Goal: Information Seeking & Learning: Learn about a topic

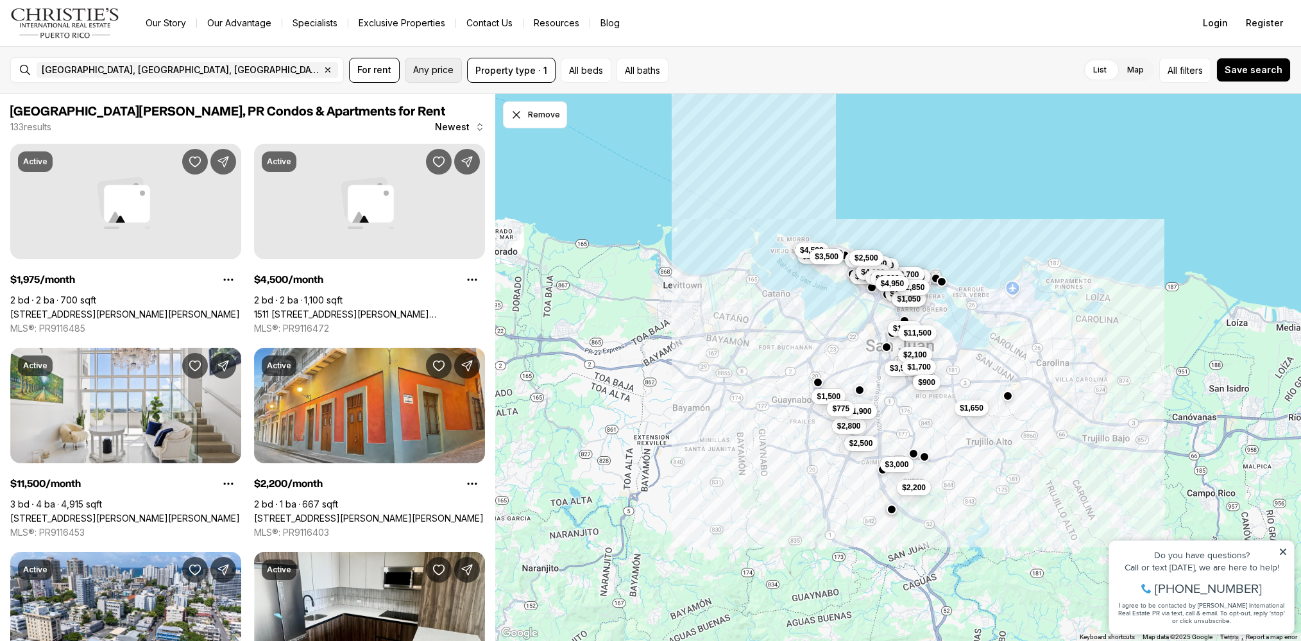
click at [433, 69] on span "Any price" at bounding box center [433, 70] width 40 height 10
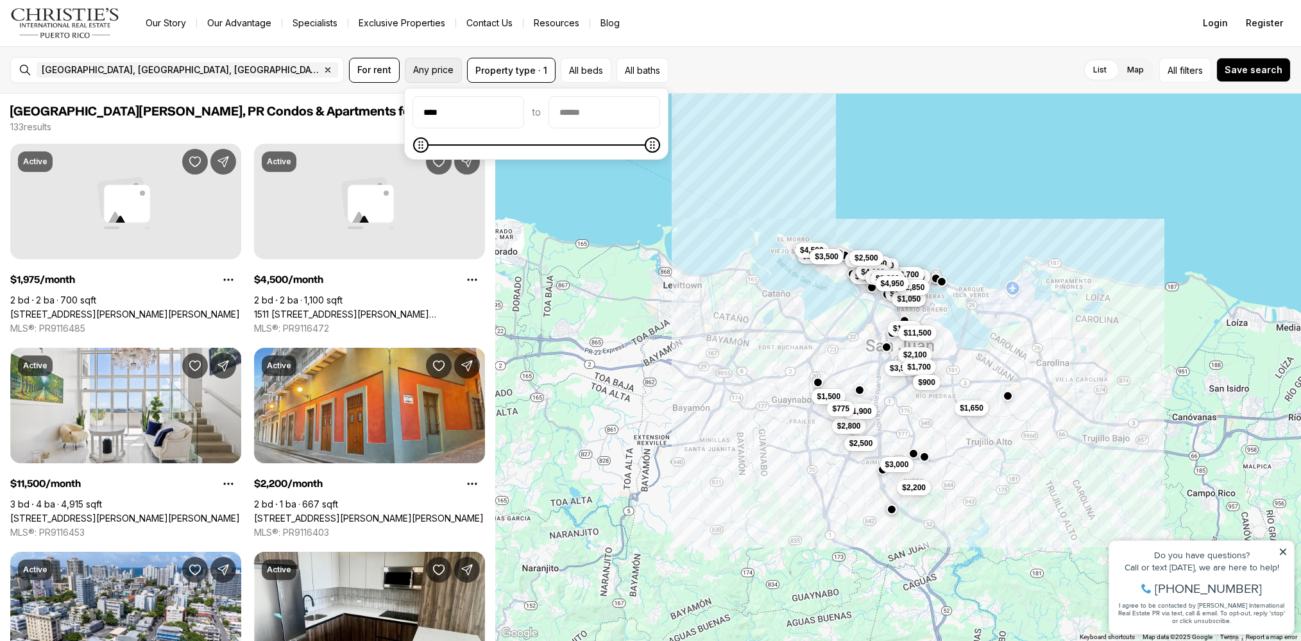
type input "******"
click at [622, 112] on input "priceMax" at bounding box center [604, 112] width 110 height 31
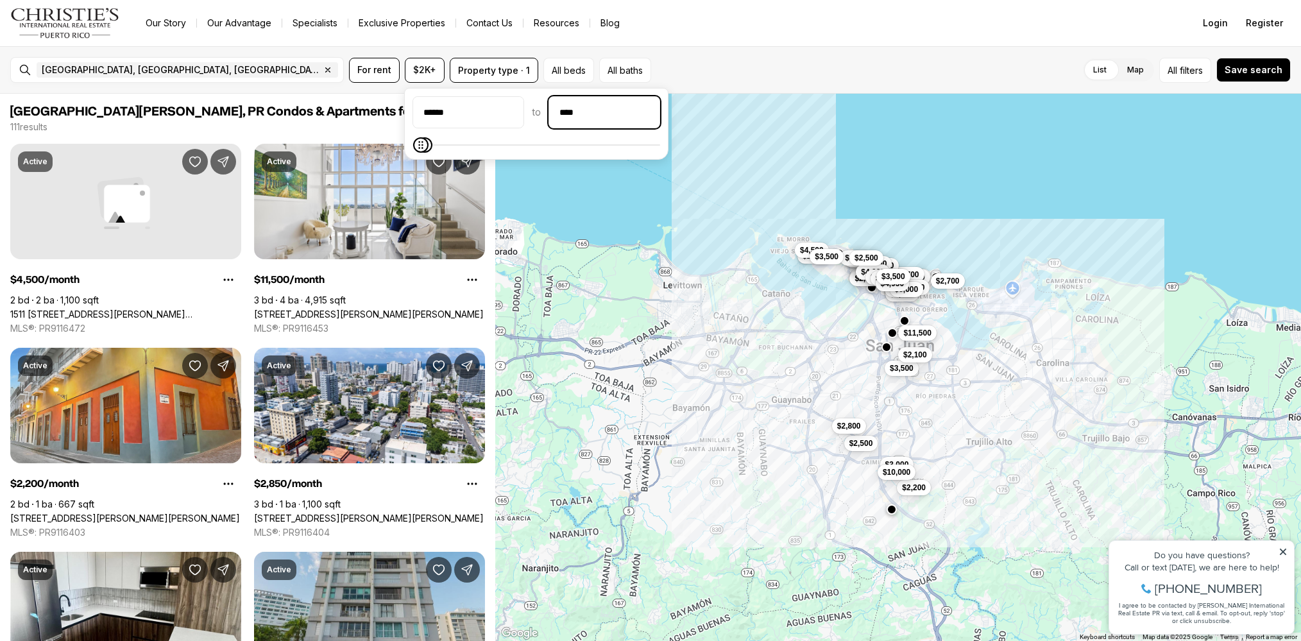
type input "******"
click at [566, 69] on button "All beds" at bounding box center [568, 70] width 51 height 25
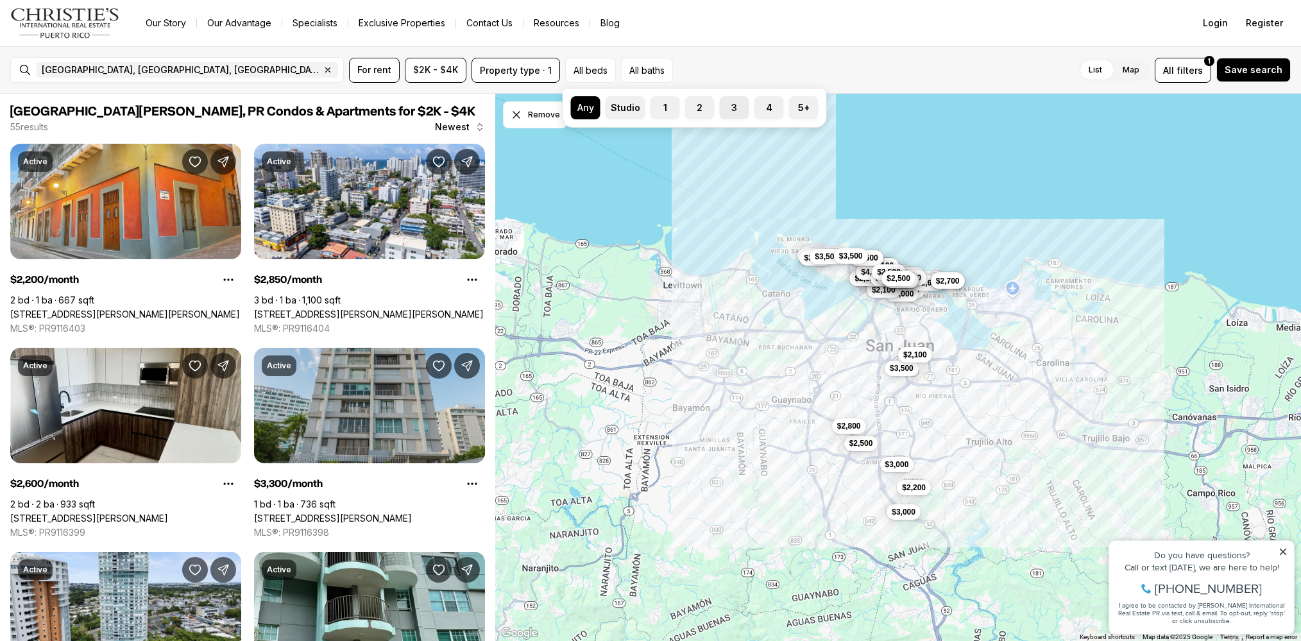
click at [726, 110] on label "3" at bounding box center [735, 107] width 30 height 23
click at [726, 109] on button "3" at bounding box center [726, 102] width 13 height 13
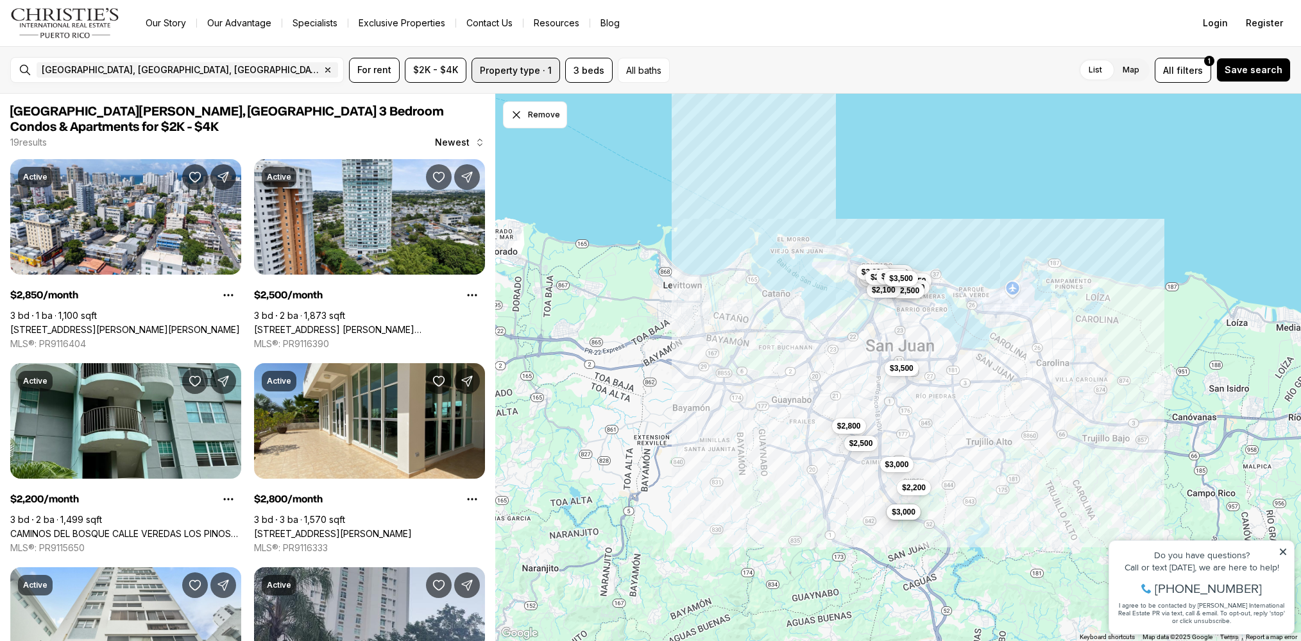
click at [539, 71] on button "Property type · 1" at bounding box center [516, 70] width 89 height 25
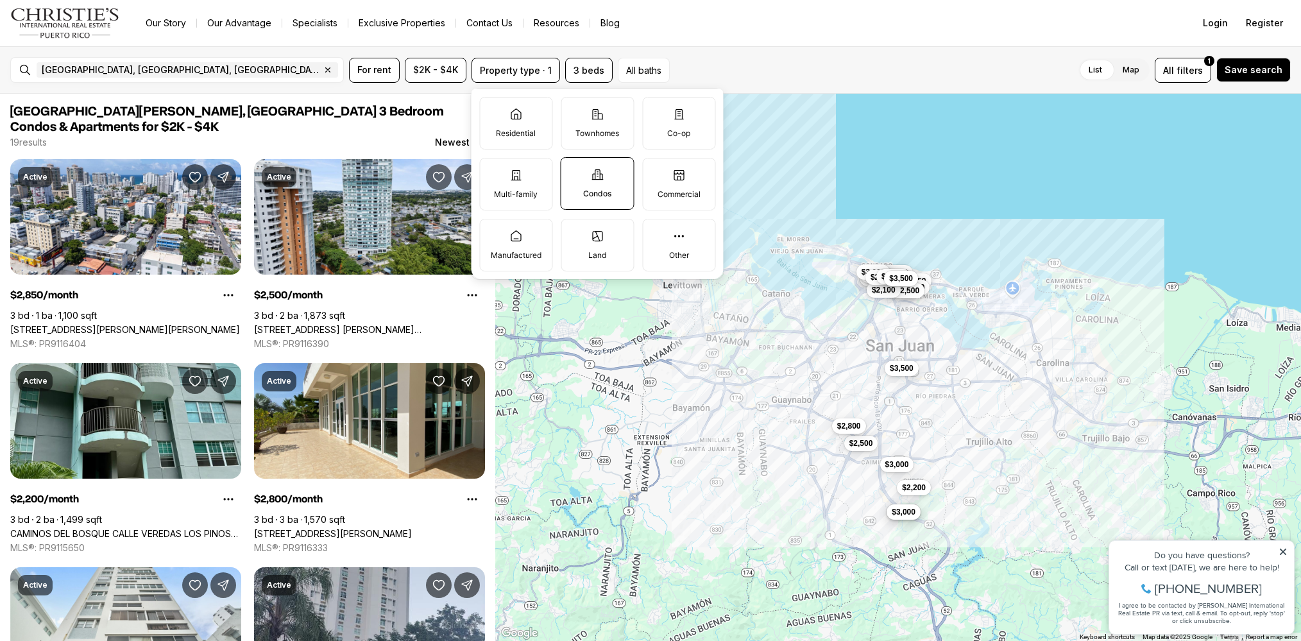
click at [605, 185] on label "Condos" at bounding box center [598, 183] width 74 height 53
click at [574, 171] on button "Condos" at bounding box center [567, 164] width 13 height 13
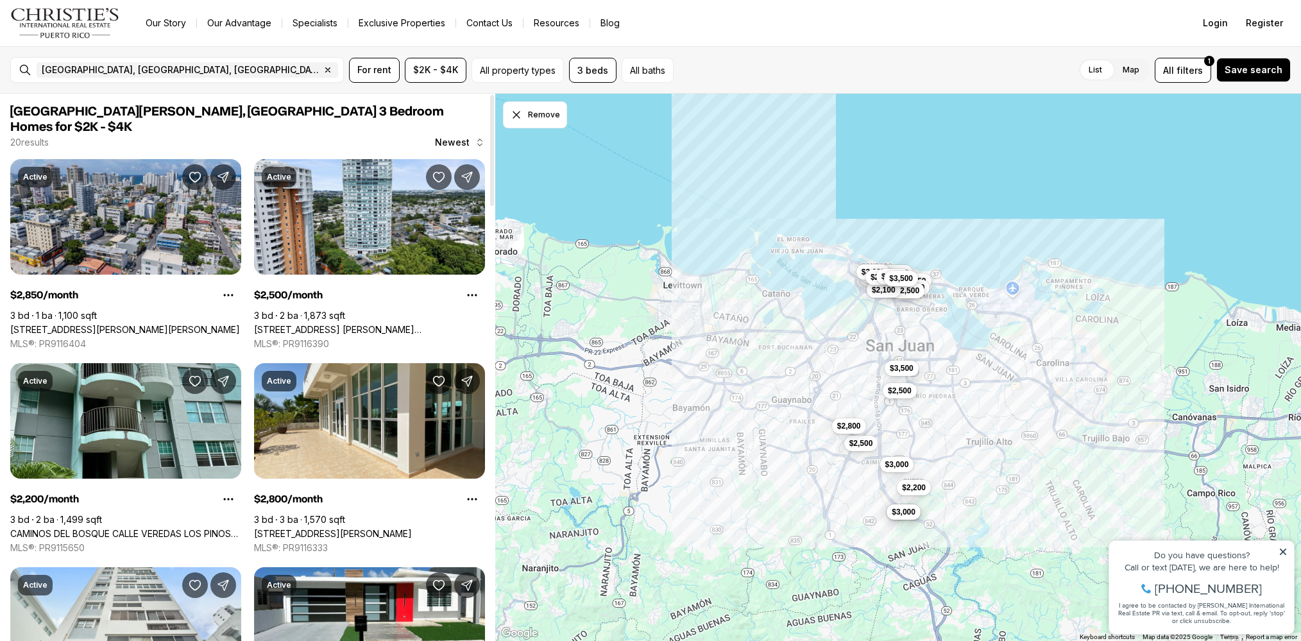
click at [136, 324] on link "[STREET_ADDRESS][PERSON_NAME][PERSON_NAME]" at bounding box center [125, 330] width 230 height 12
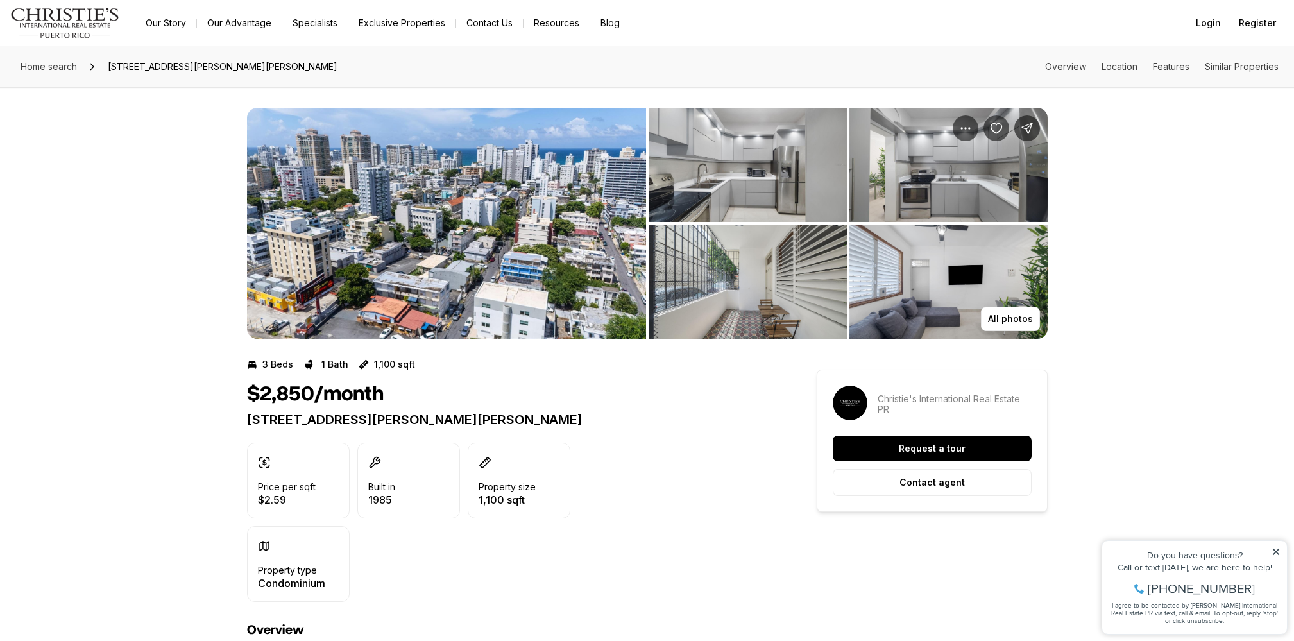
click at [414, 233] on img "View image gallery" at bounding box center [446, 223] width 399 height 231
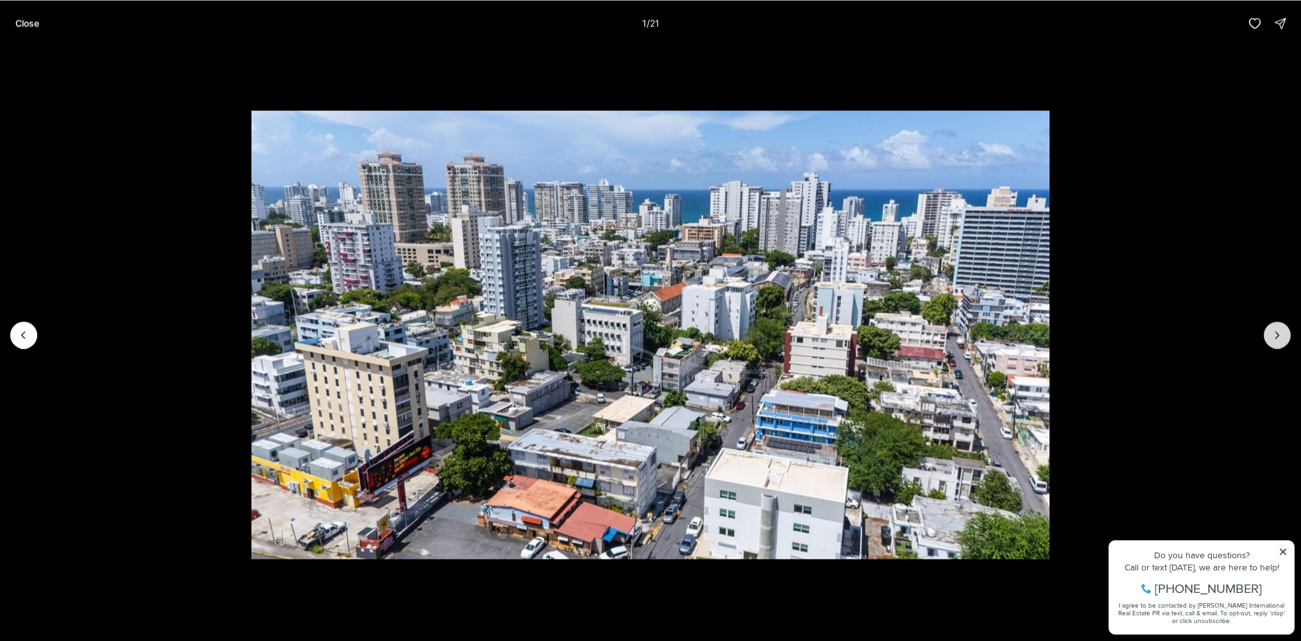
click at [1273, 337] on icon "Next slide" at bounding box center [1277, 334] width 13 height 13
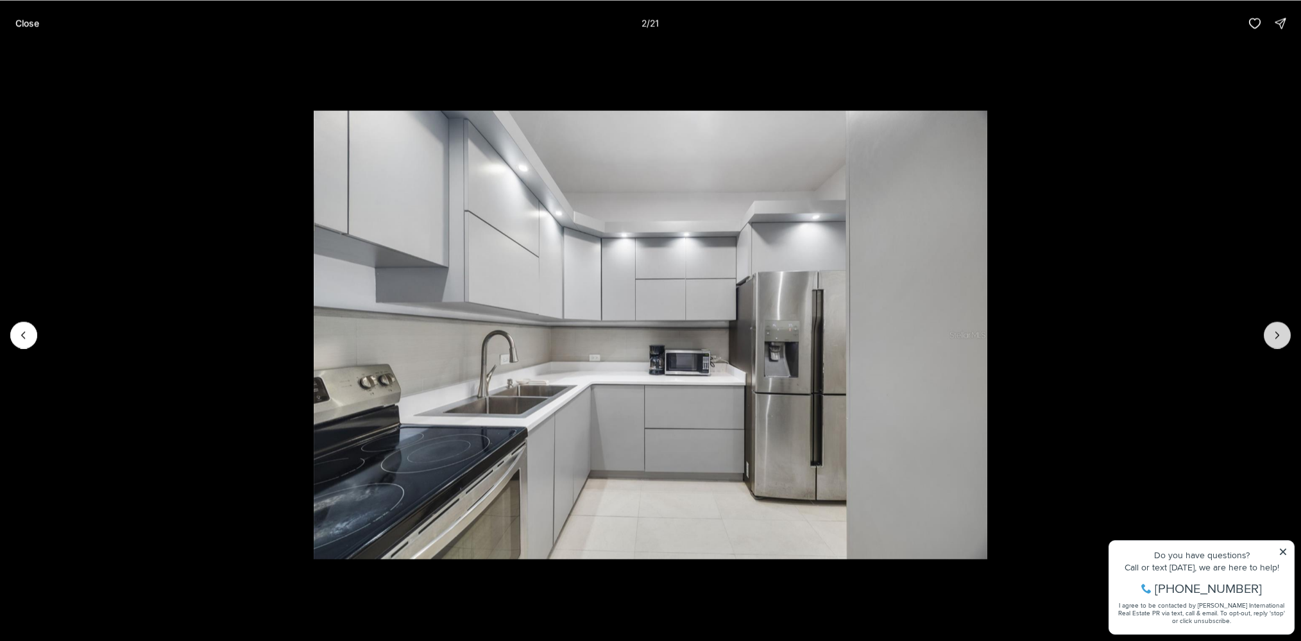
click at [1273, 337] on icon "Next slide" at bounding box center [1277, 334] width 13 height 13
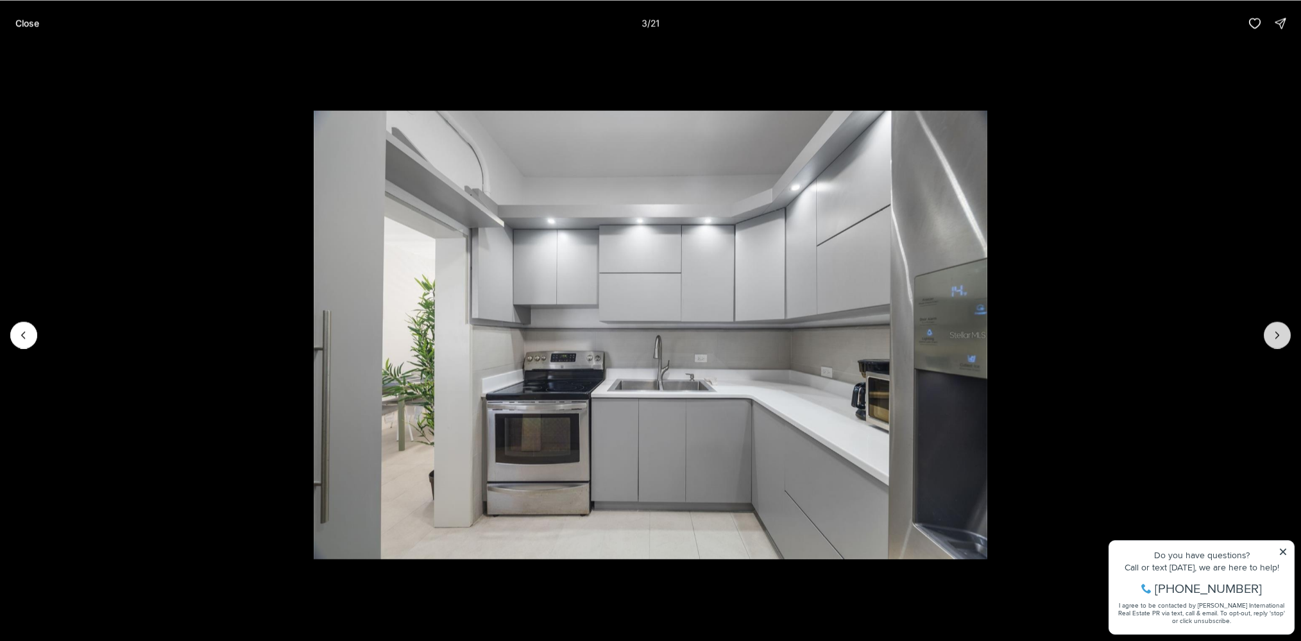
click at [1273, 337] on icon "Next slide" at bounding box center [1277, 334] width 13 height 13
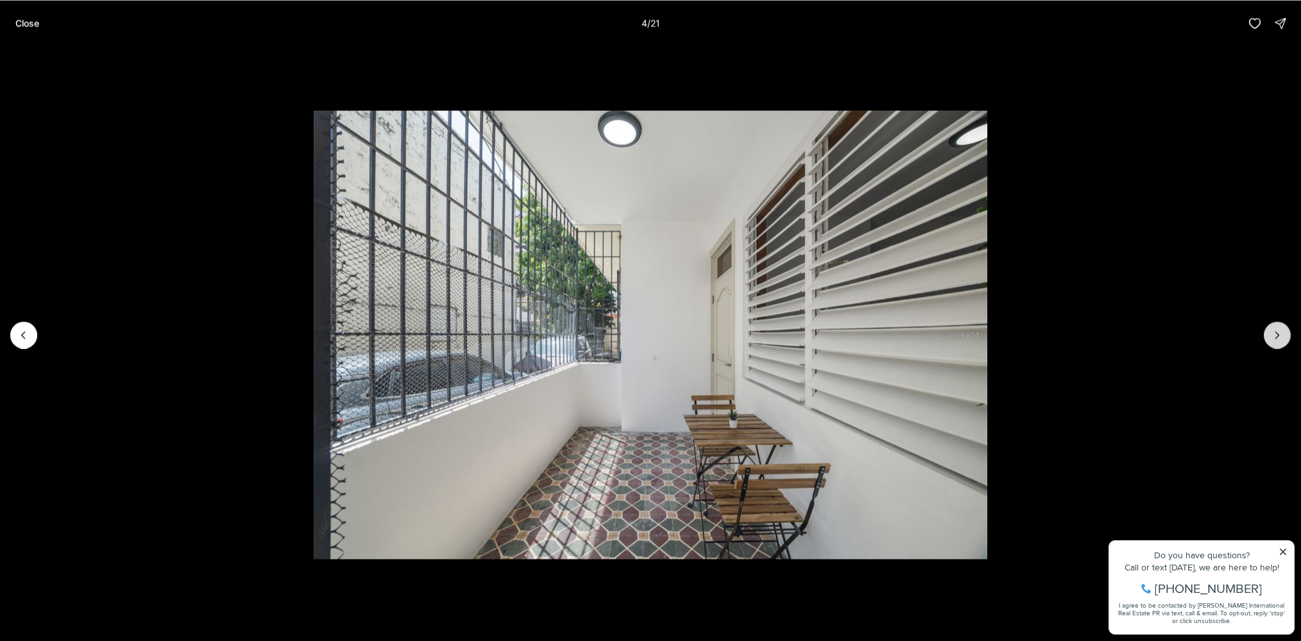
click at [1273, 337] on icon "Next slide" at bounding box center [1277, 334] width 13 height 13
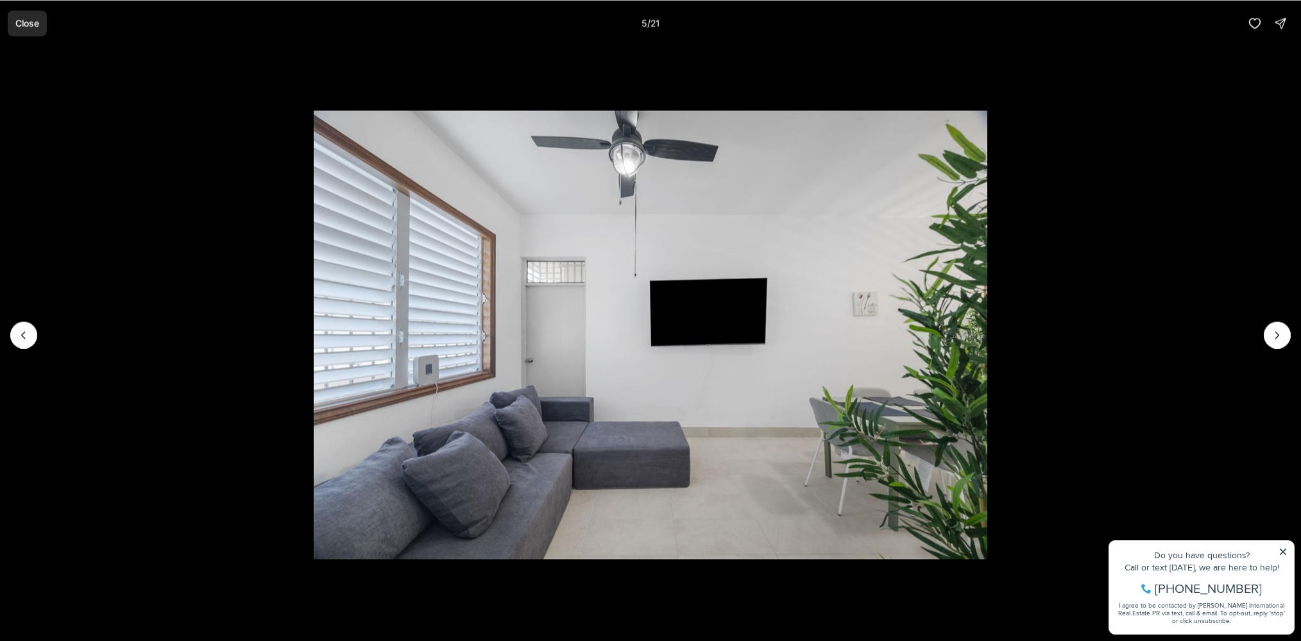
click at [24, 23] on p "Close" at bounding box center [27, 23] width 24 height 10
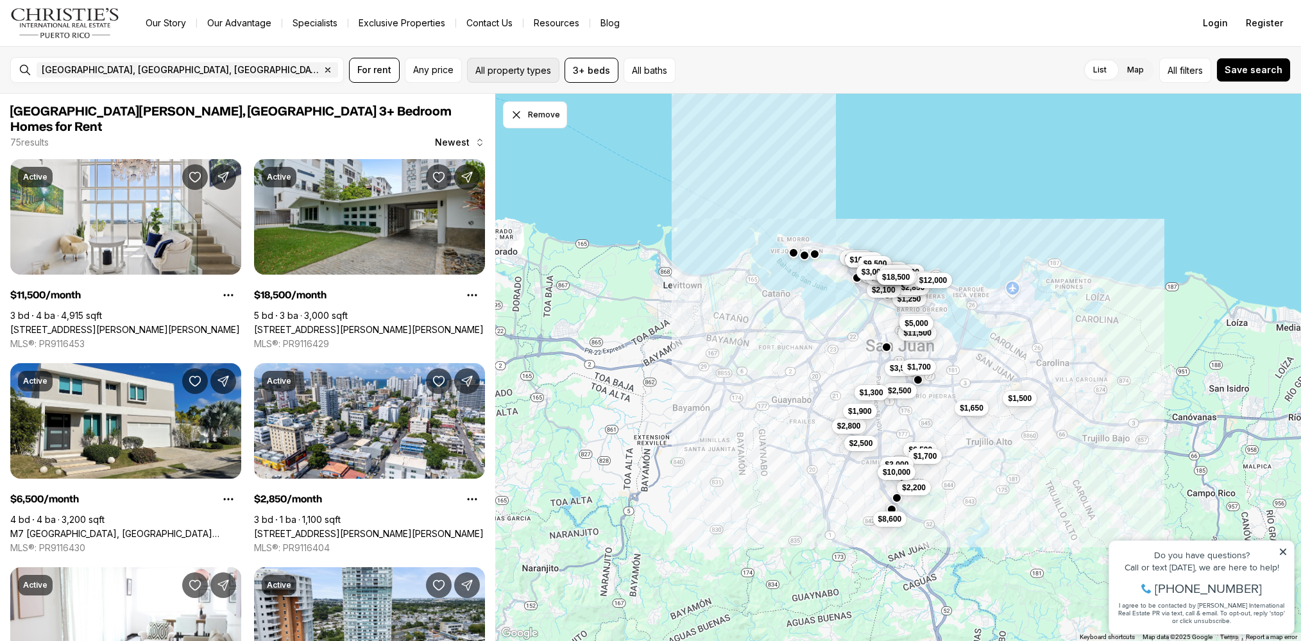
click at [493, 70] on button "All property types" at bounding box center [513, 70] width 92 height 25
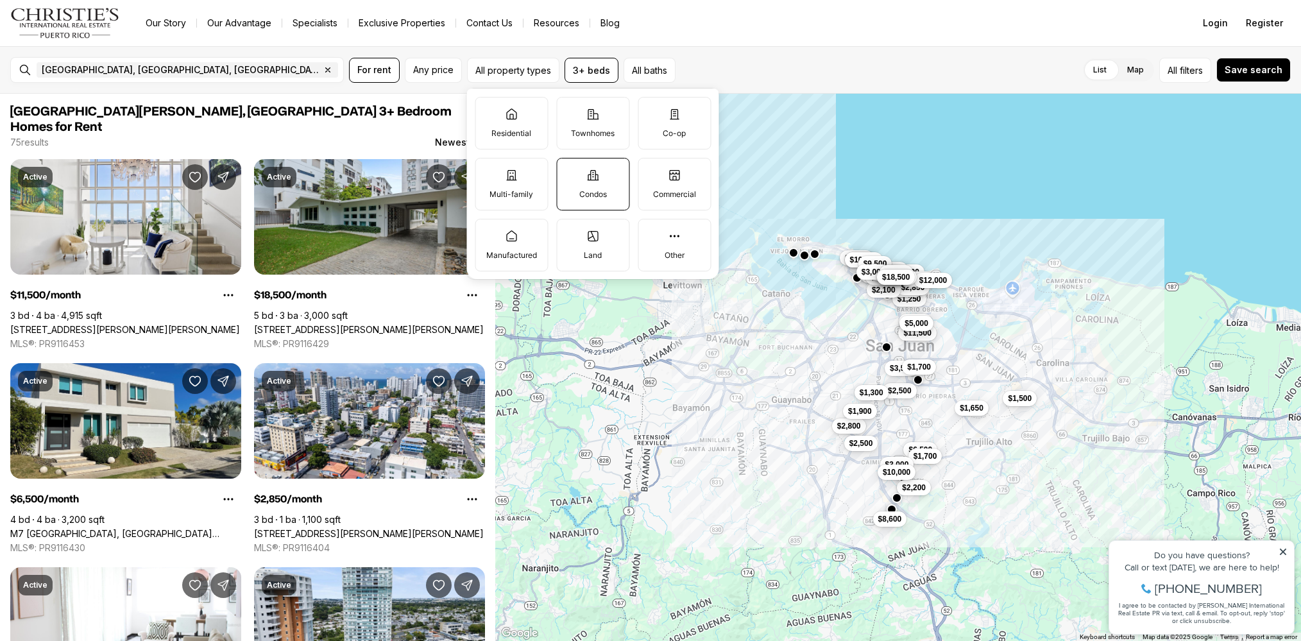
click at [588, 180] on icon at bounding box center [593, 175] width 11 height 10
click at [570, 171] on button "Condos" at bounding box center [563, 164] width 13 height 13
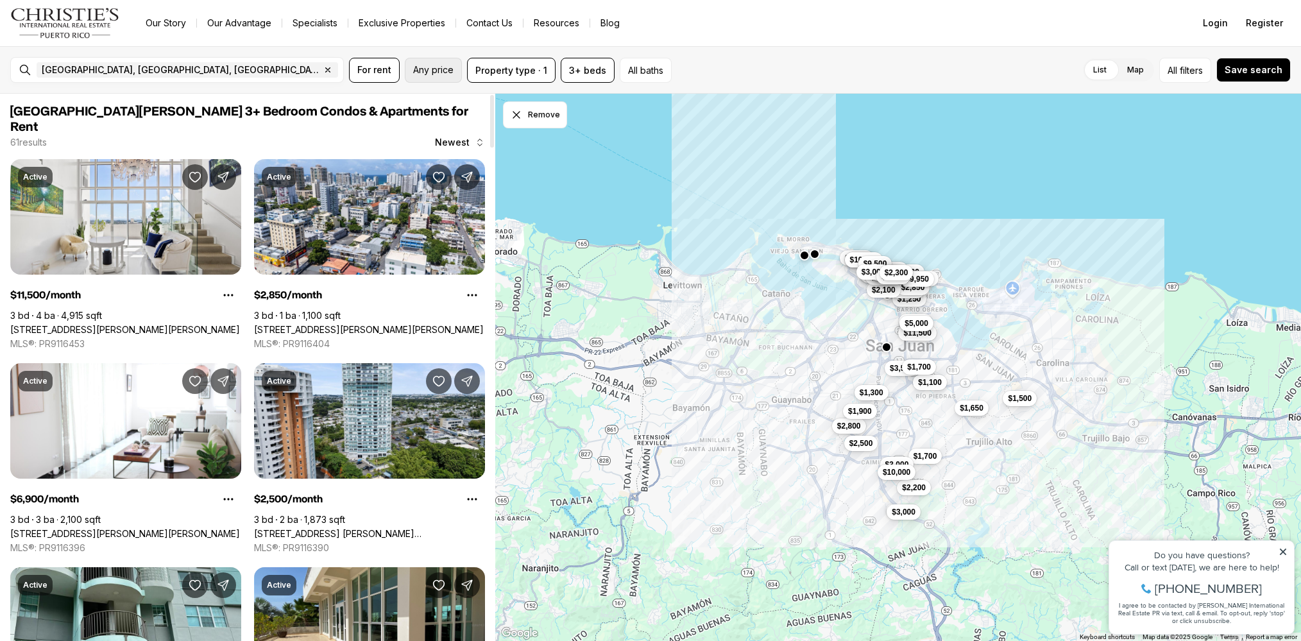
click at [442, 69] on span "Any price" at bounding box center [433, 70] width 40 height 10
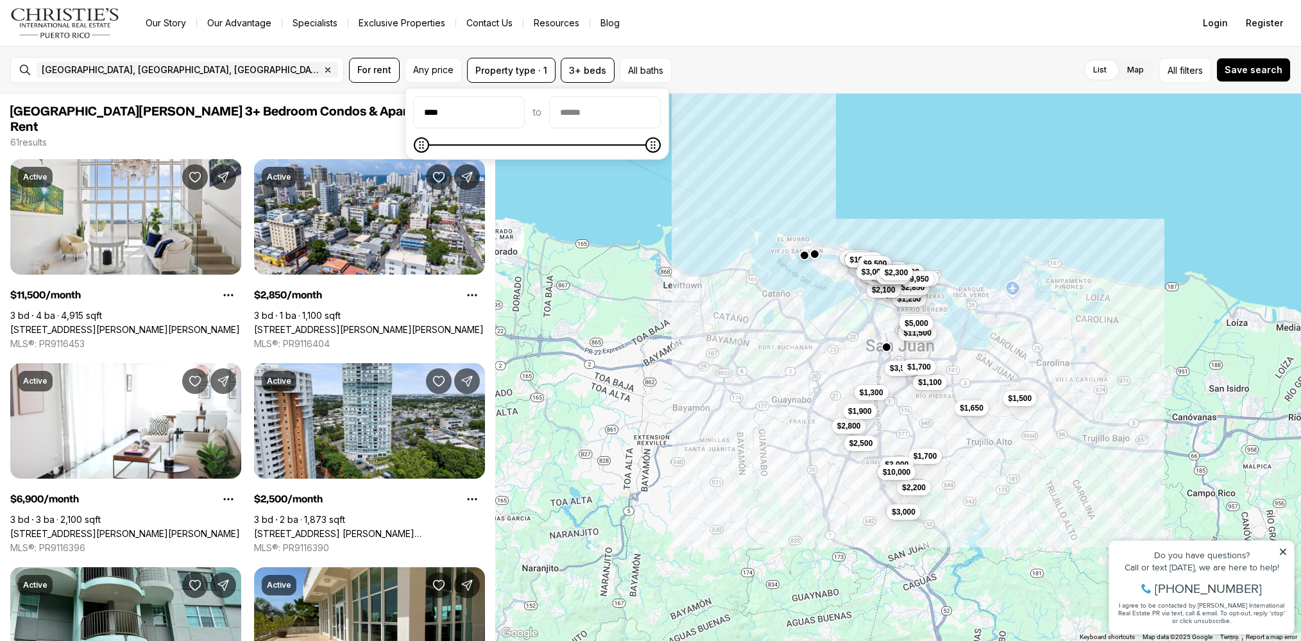
type input "******"
click at [640, 115] on input "priceMax" at bounding box center [605, 112] width 110 height 31
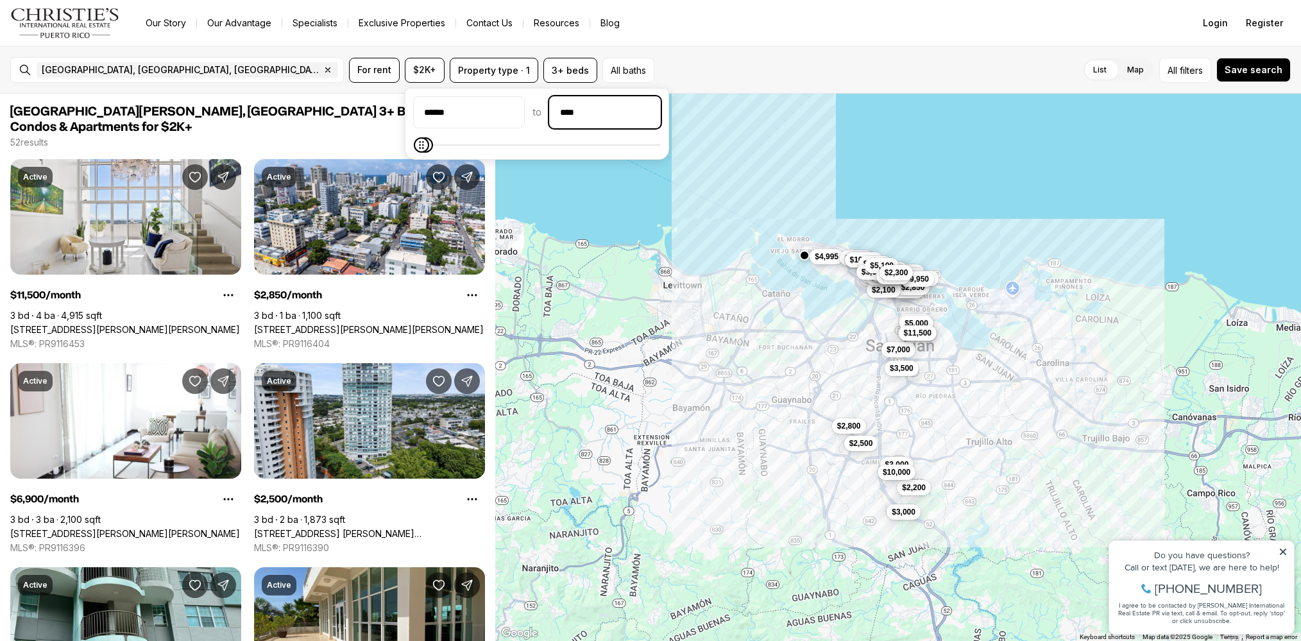
type input "******"
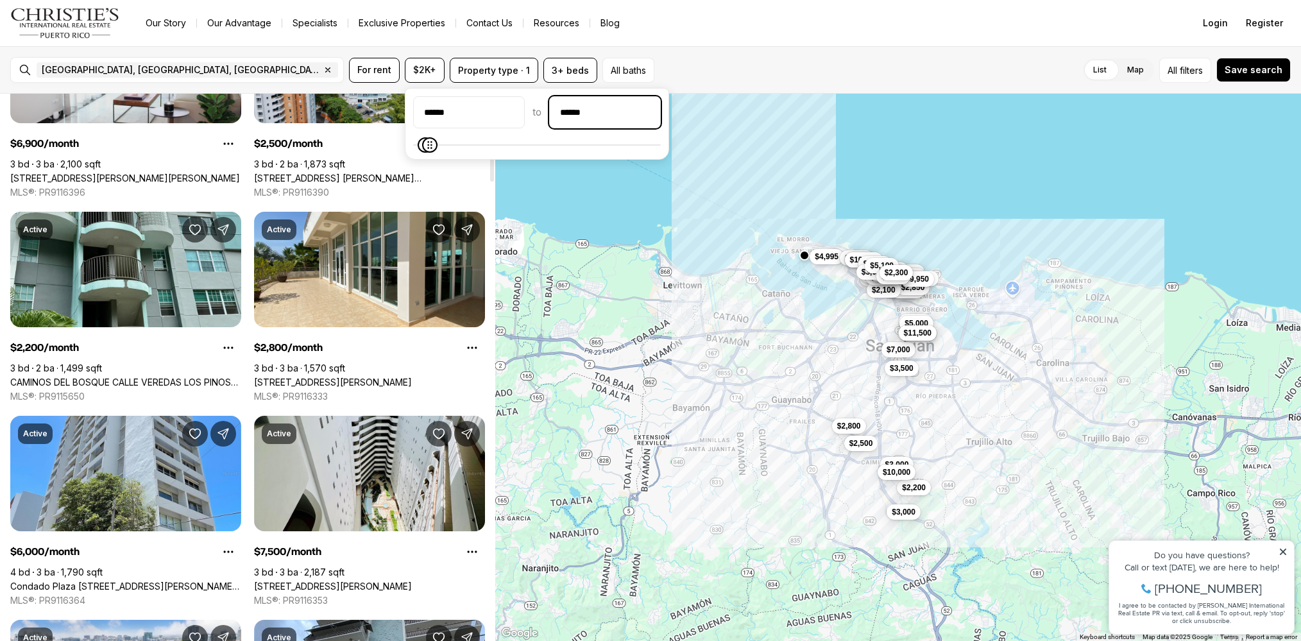
scroll to position [357, 0]
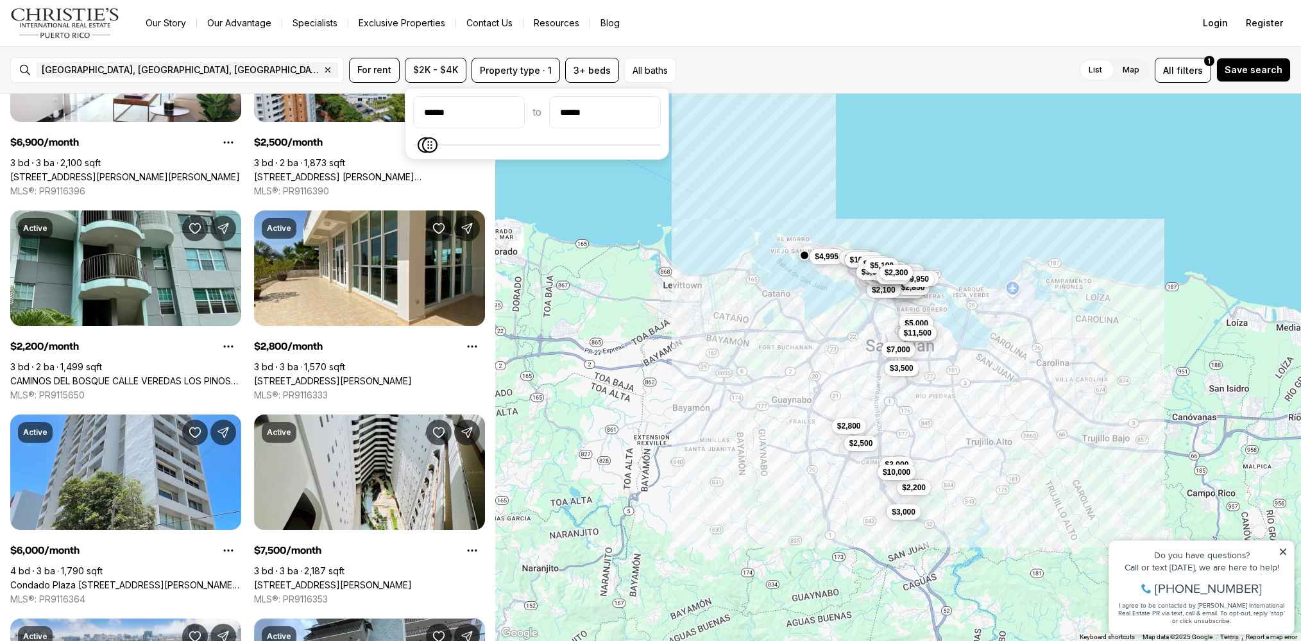
click at [1283, 550] on icon at bounding box center [1283, 551] width 9 height 9
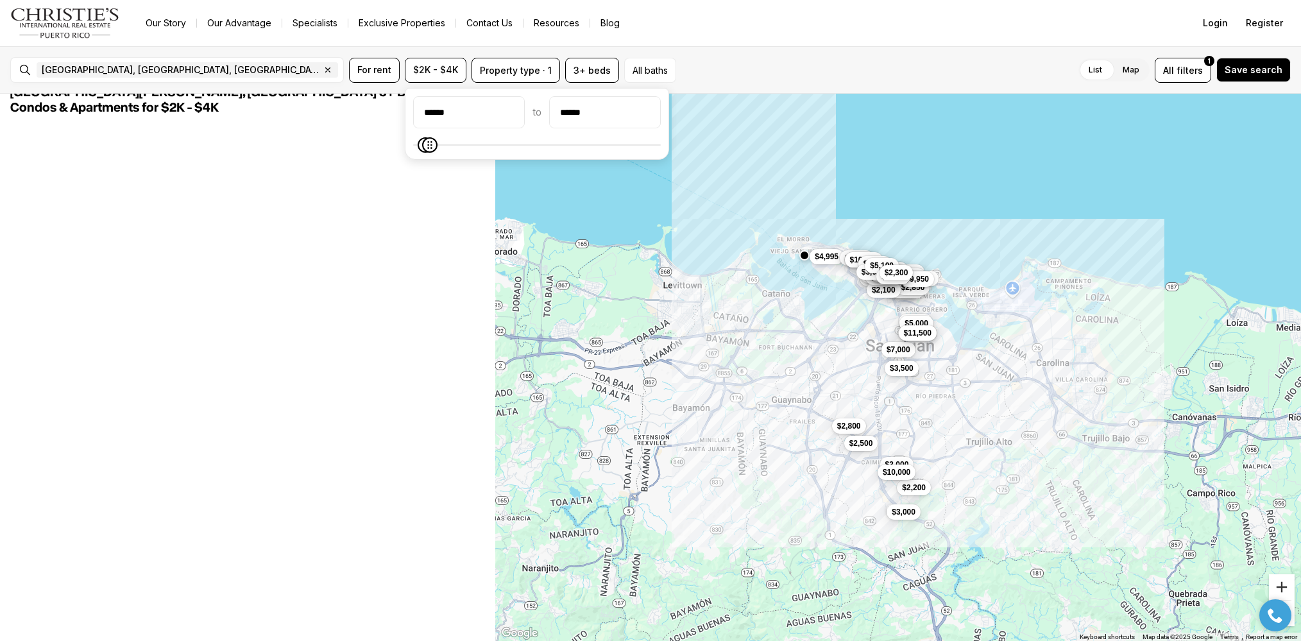
scroll to position [0, 0]
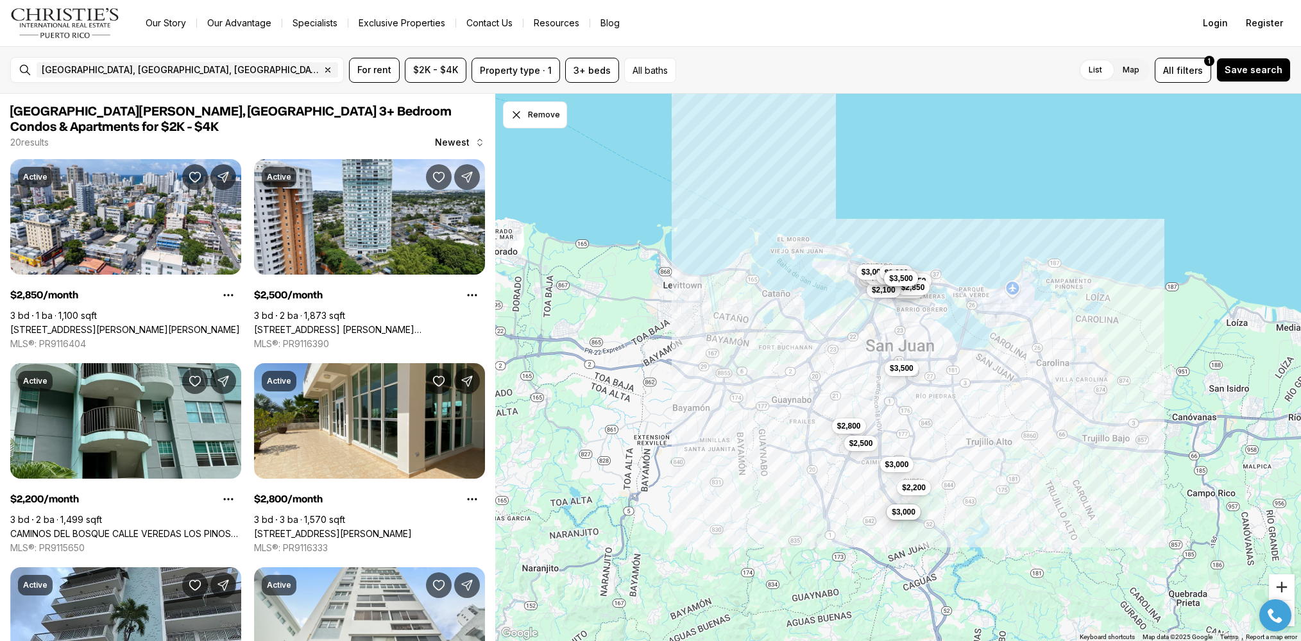
click at [1282, 587] on button "Zoom in" at bounding box center [1282, 587] width 26 height 26
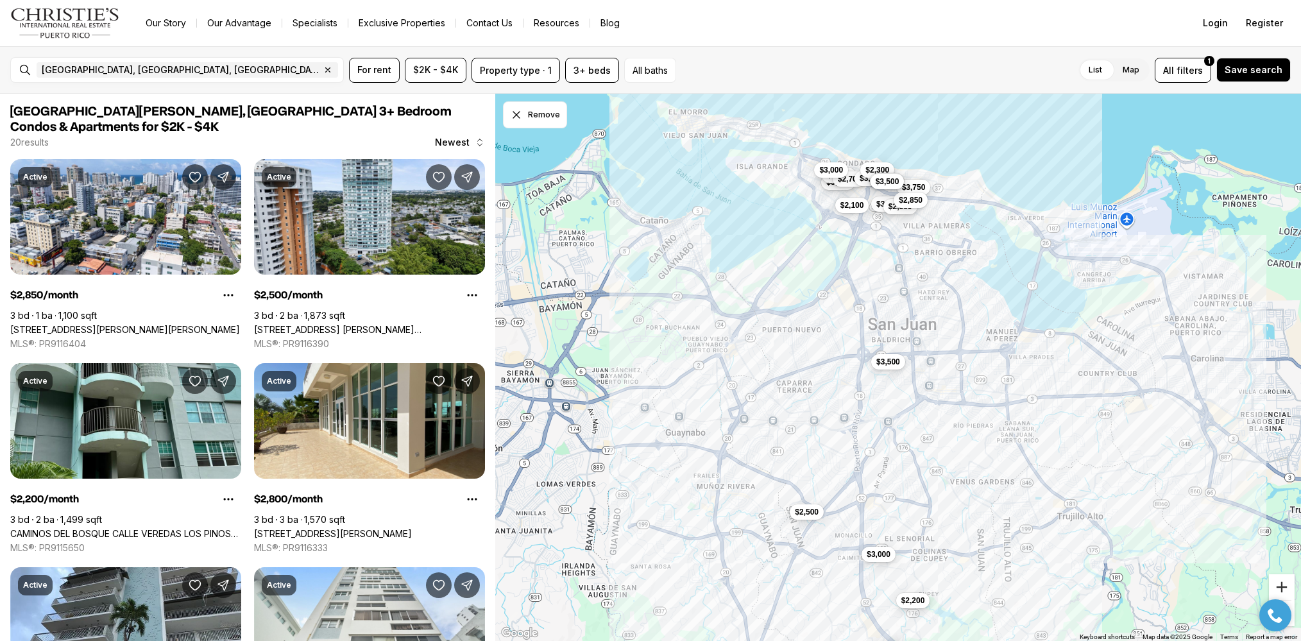
click at [1282, 587] on button "Zoom in" at bounding box center [1282, 587] width 26 height 26
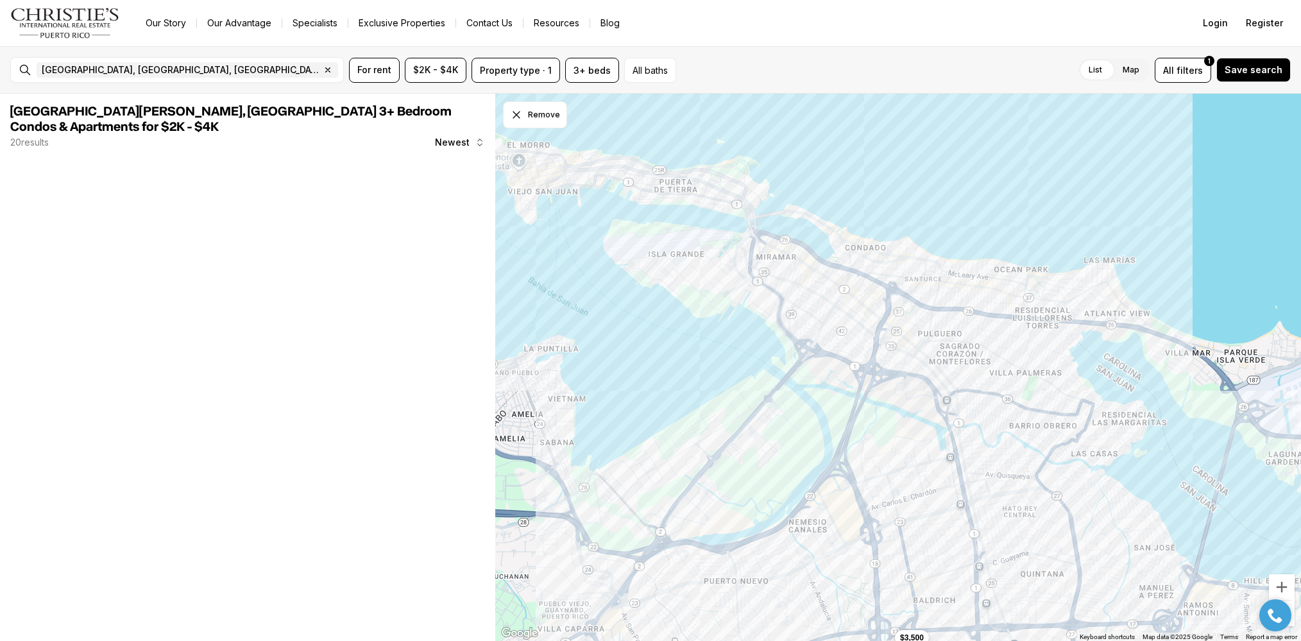
drag, startPoint x: 1002, startPoint y: 265, endPoint x: 1051, endPoint y: 553, distance: 292.2
click at [1052, 557] on div "$3,500 $2,500" at bounding box center [898, 368] width 806 height 548
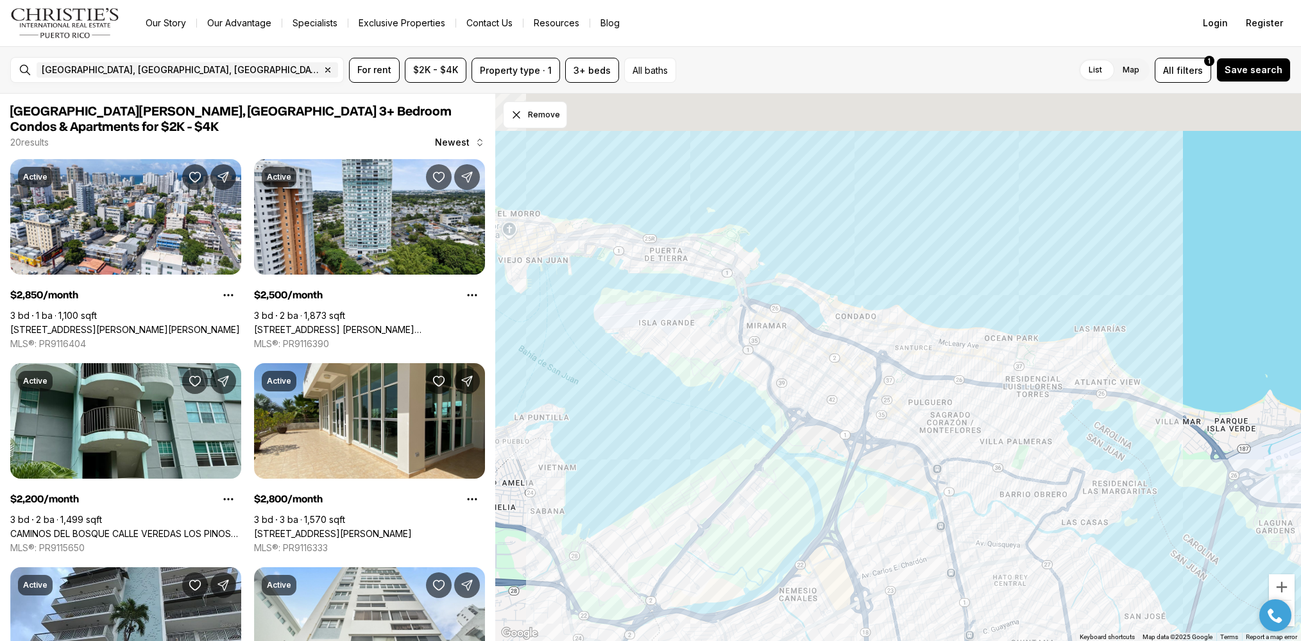
drag, startPoint x: 1038, startPoint y: 294, endPoint x: 1032, endPoint y: 384, distance: 90.0
click at [1032, 384] on div "$3,500" at bounding box center [898, 368] width 806 height 548
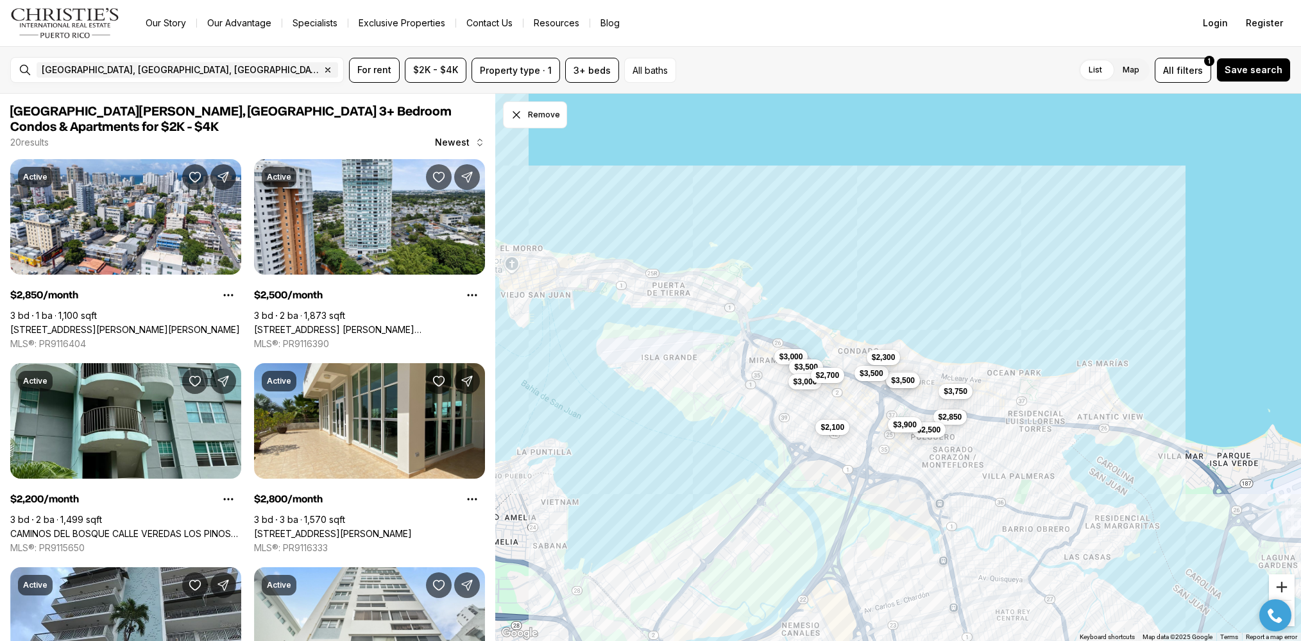
click at [1282, 583] on button "Zoom in" at bounding box center [1282, 587] width 26 height 26
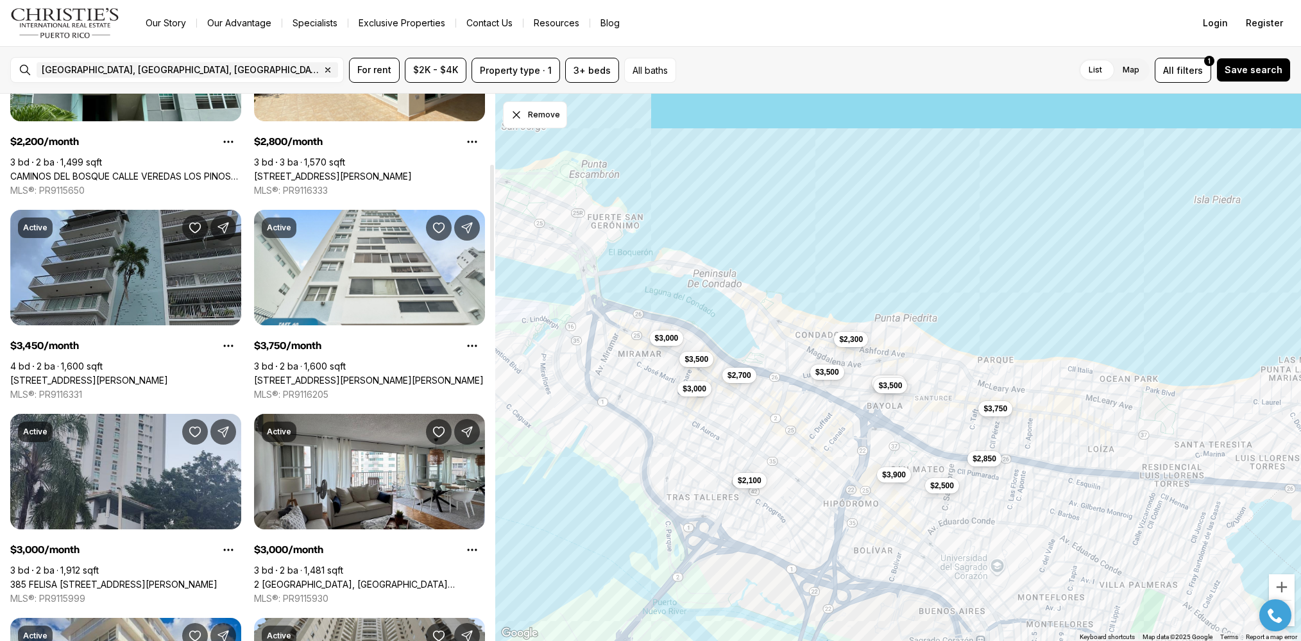
scroll to position [359, 0]
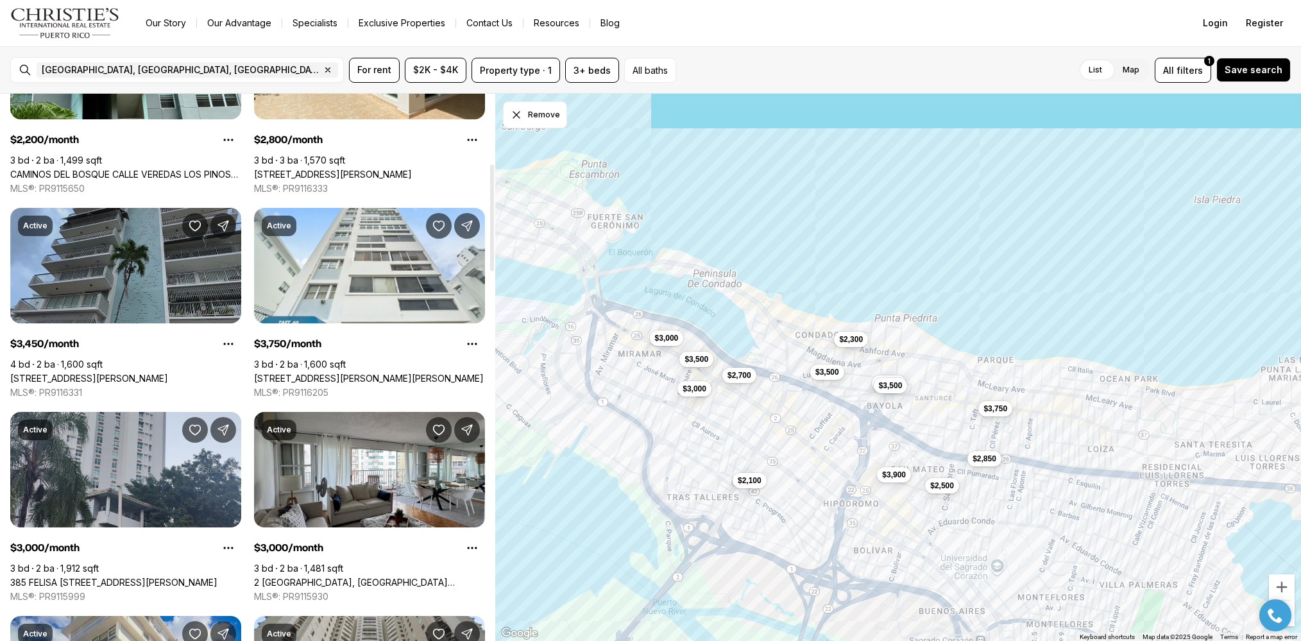
click at [135, 373] on link "[STREET_ADDRESS][PERSON_NAME]" at bounding box center [89, 379] width 158 height 12
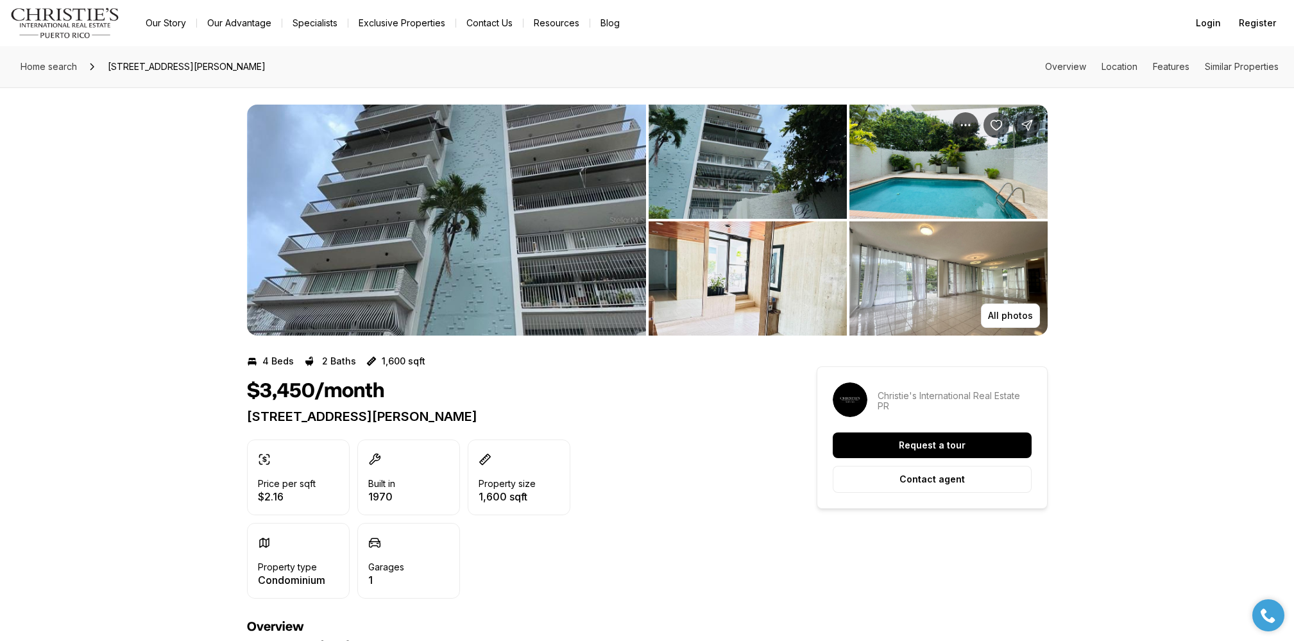
scroll to position [3, 0]
click at [1014, 314] on p "All photos" at bounding box center [1010, 316] width 45 height 10
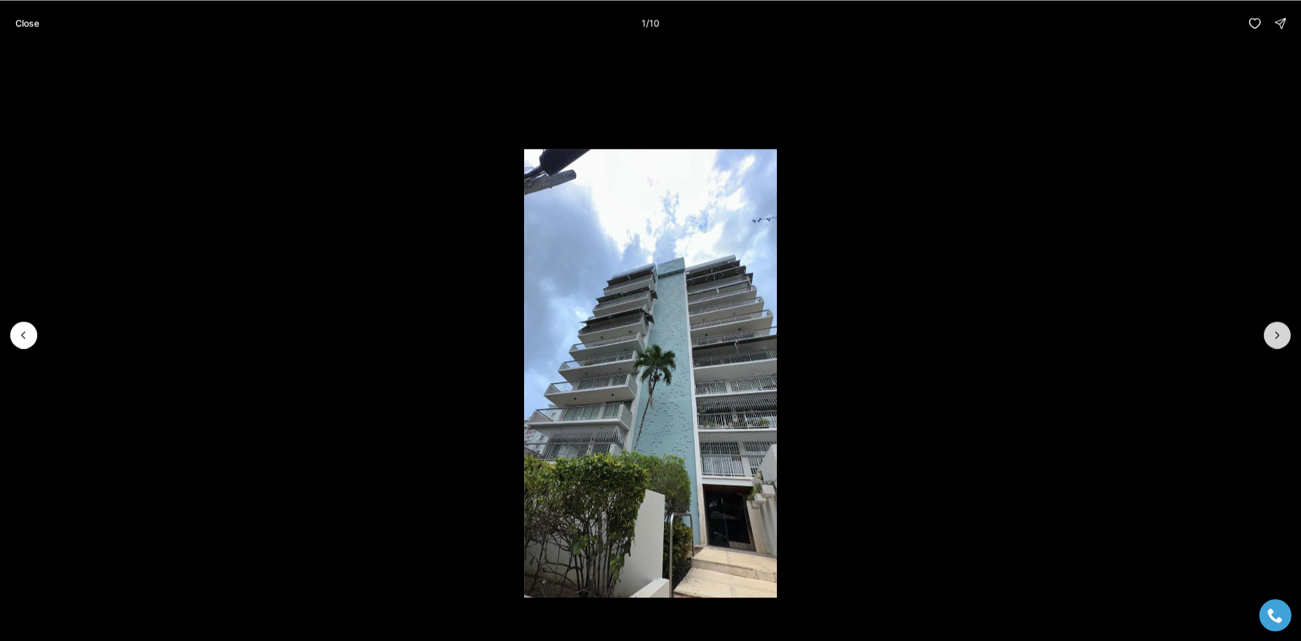
click at [1279, 337] on icon "Next slide" at bounding box center [1277, 334] width 13 height 13
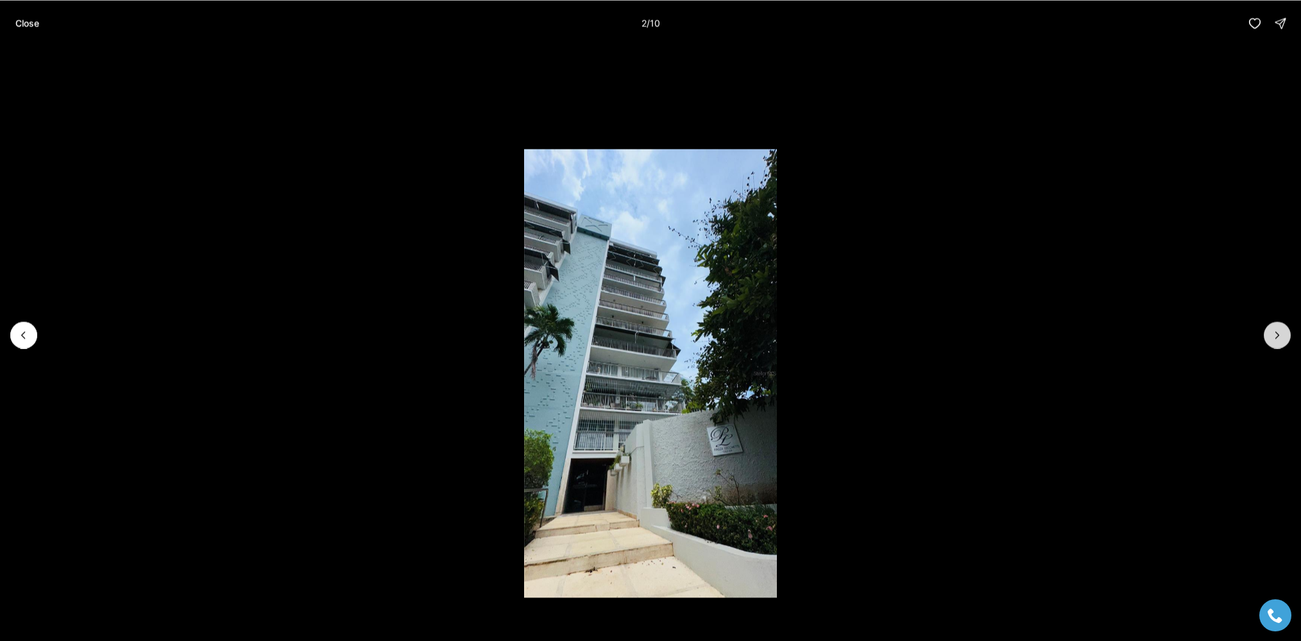
click at [1277, 337] on icon "Next slide" at bounding box center [1277, 335] width 3 height 6
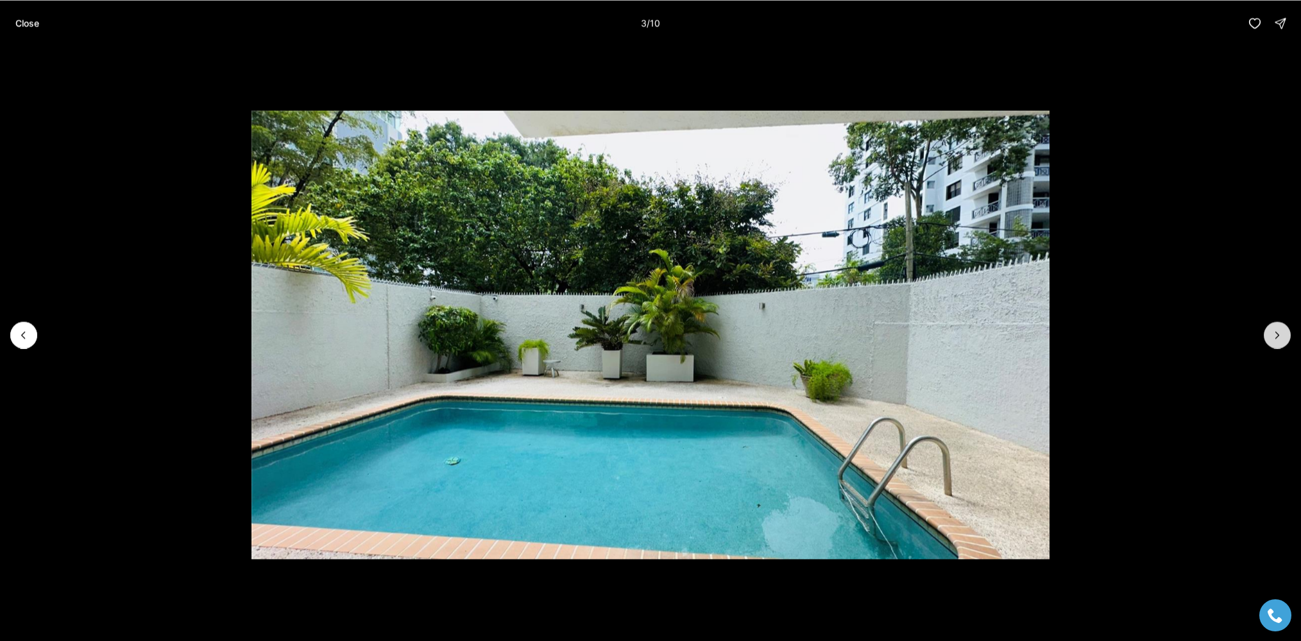
click at [1277, 337] on icon "Next slide" at bounding box center [1277, 335] width 3 height 6
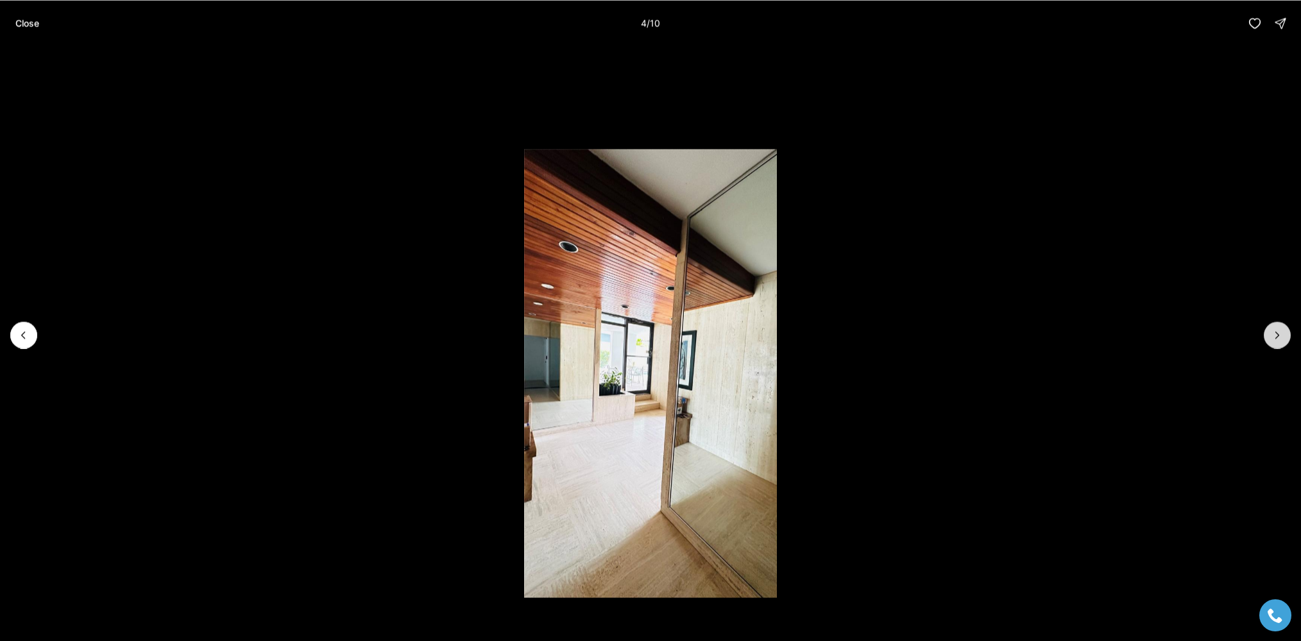
click at [1277, 337] on icon "Next slide" at bounding box center [1277, 335] width 3 height 6
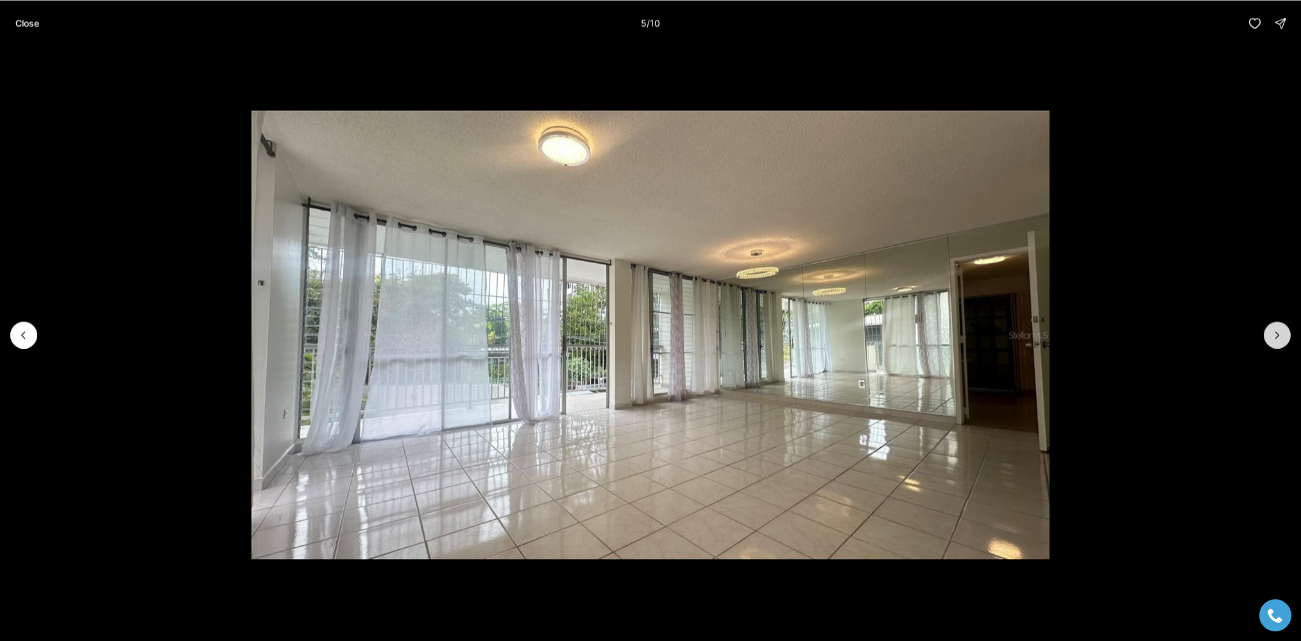
click at [1277, 337] on icon "Next slide" at bounding box center [1277, 335] width 3 height 6
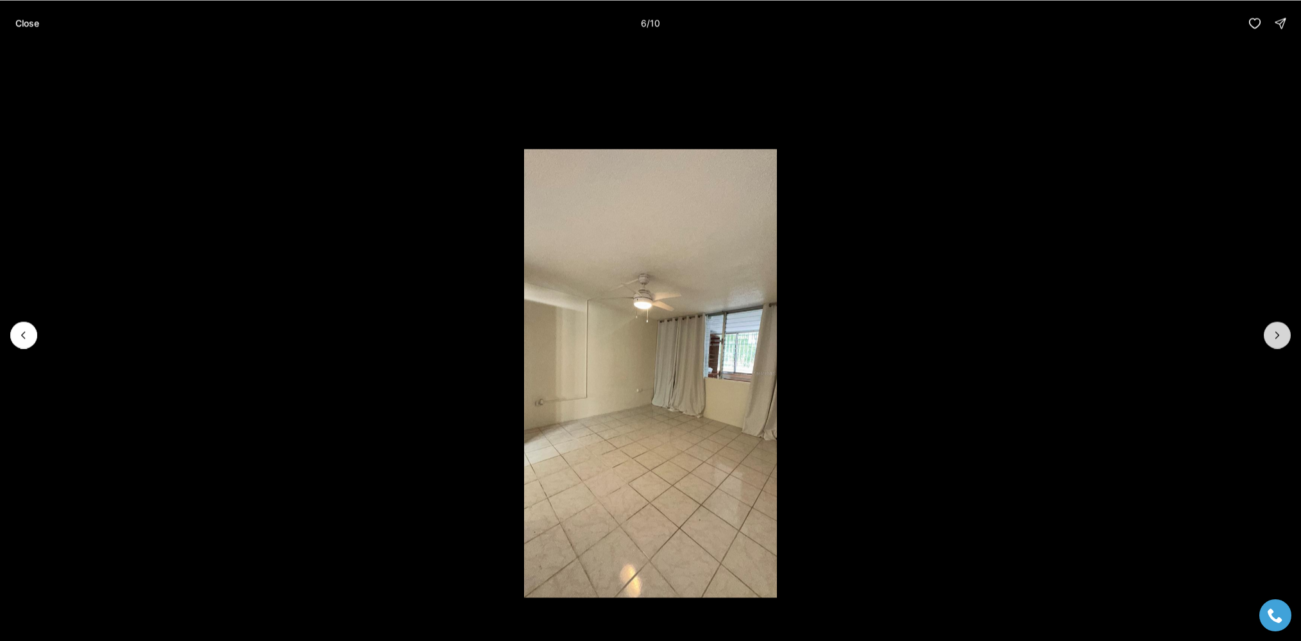
click at [1277, 337] on icon "Next slide" at bounding box center [1277, 335] width 3 height 6
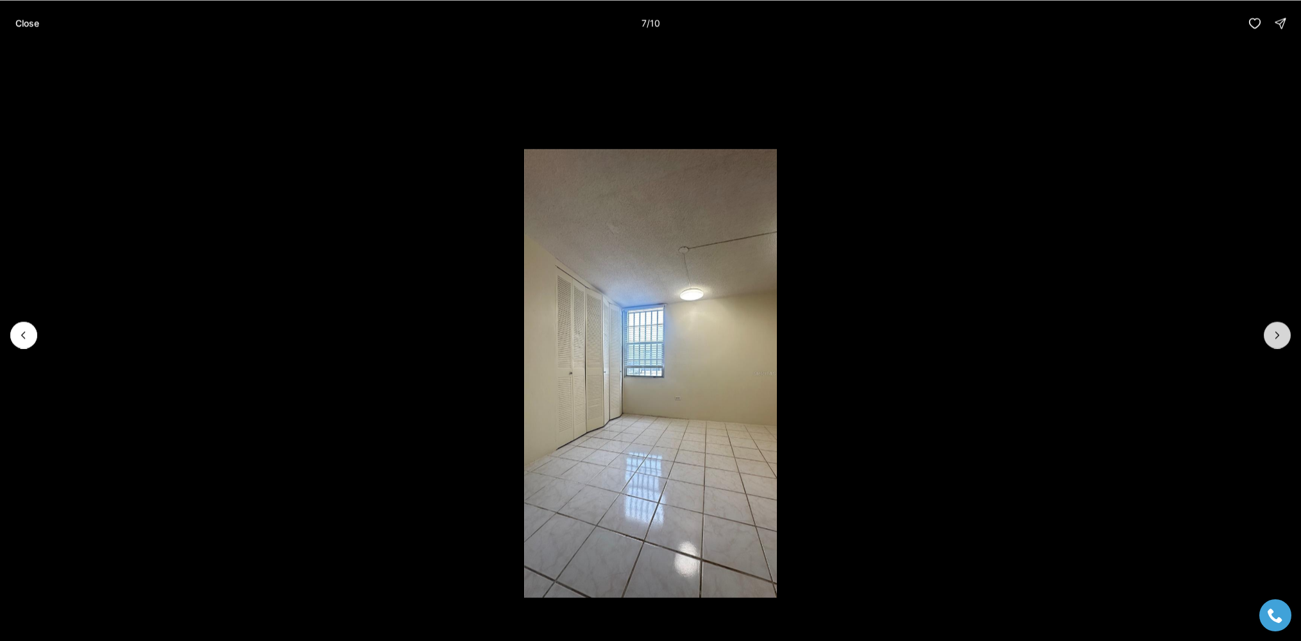
click at [1277, 337] on icon "Next slide" at bounding box center [1277, 335] width 3 height 6
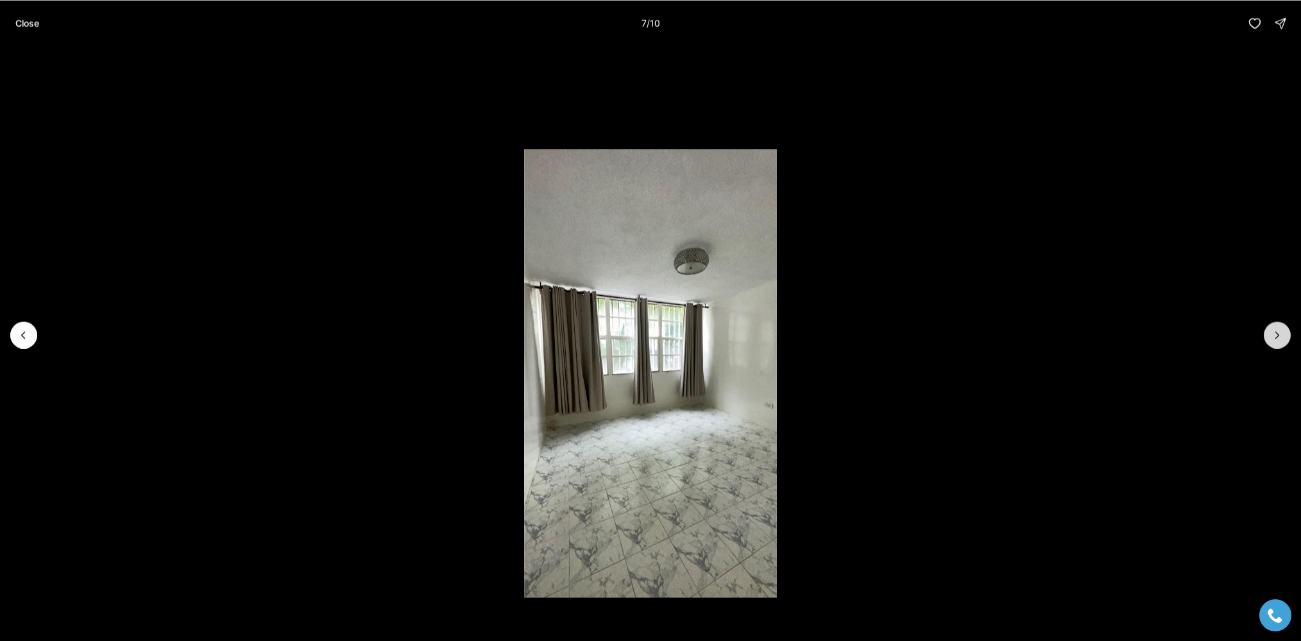
click at [1277, 337] on icon "Next slide" at bounding box center [1277, 335] width 3 height 6
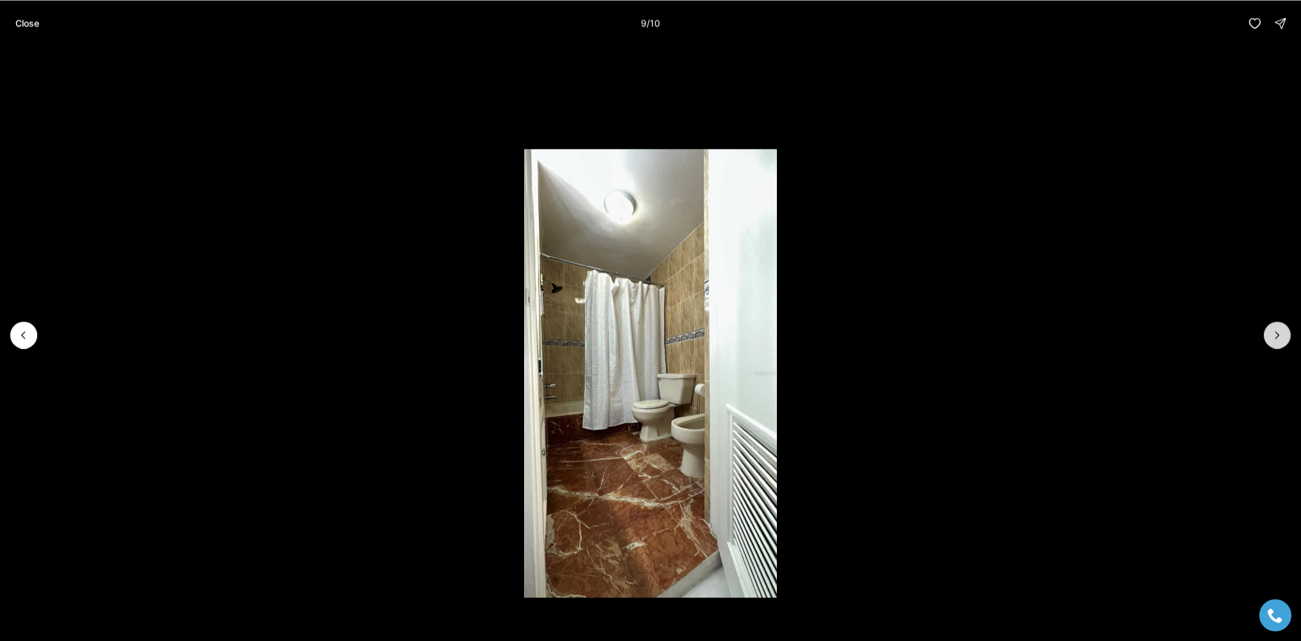
click at [1275, 336] on icon "Next slide" at bounding box center [1277, 334] width 13 height 13
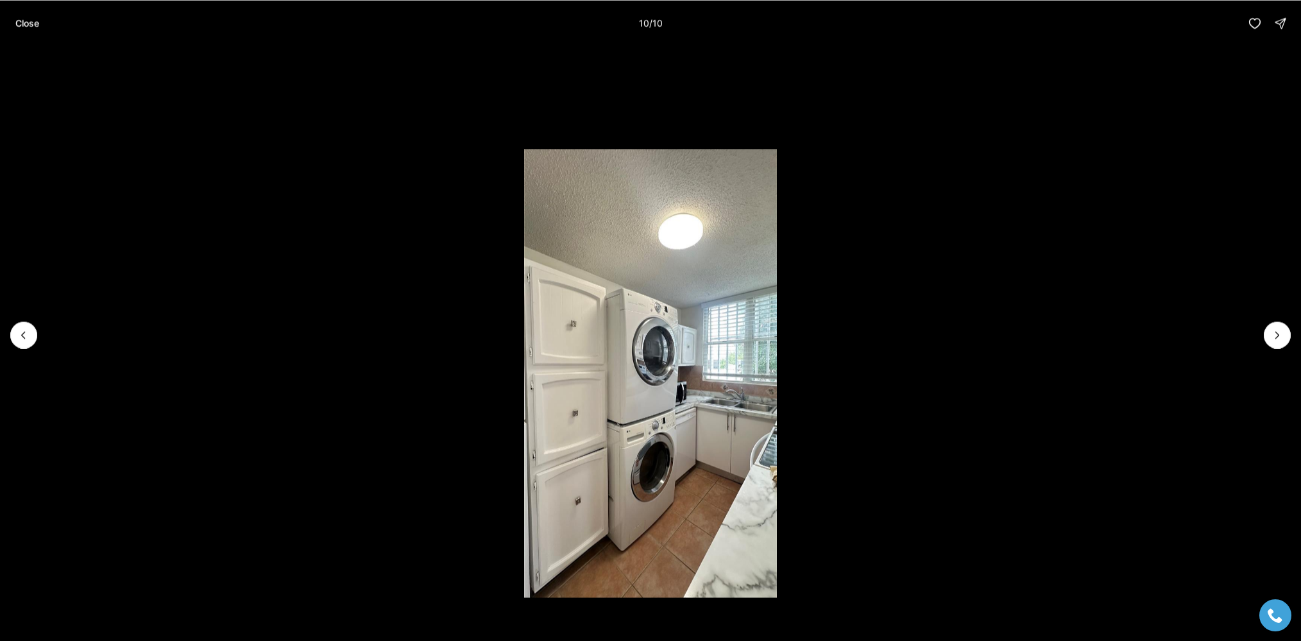
click at [1275, 337] on div at bounding box center [1277, 334] width 27 height 27
click at [17, 21] on p "Close" at bounding box center [27, 23] width 24 height 10
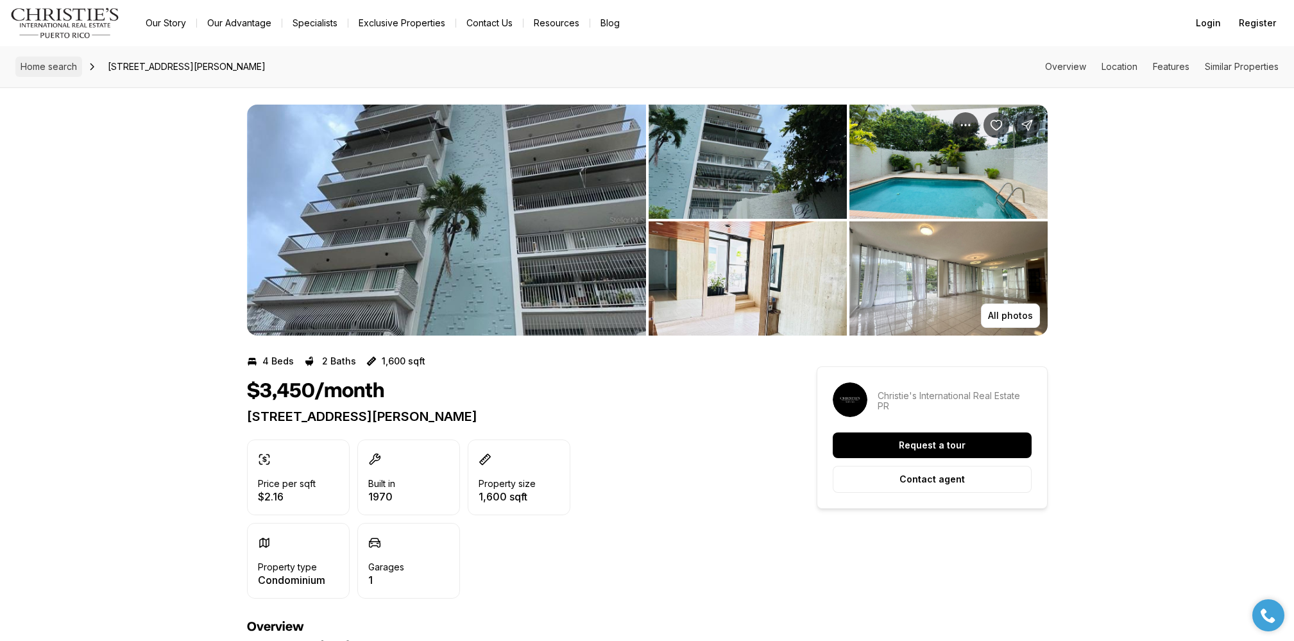
click at [49, 66] on span "Home search" at bounding box center [49, 66] width 56 height 11
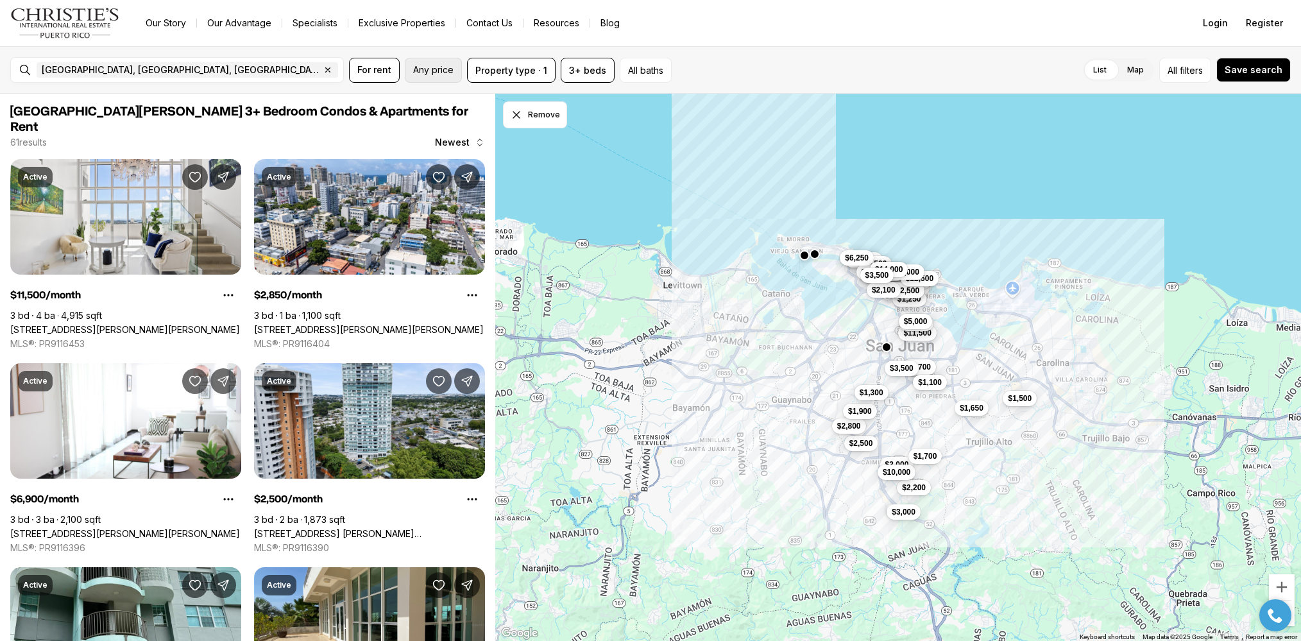
click at [439, 70] on span "Any price" at bounding box center [433, 70] width 40 height 10
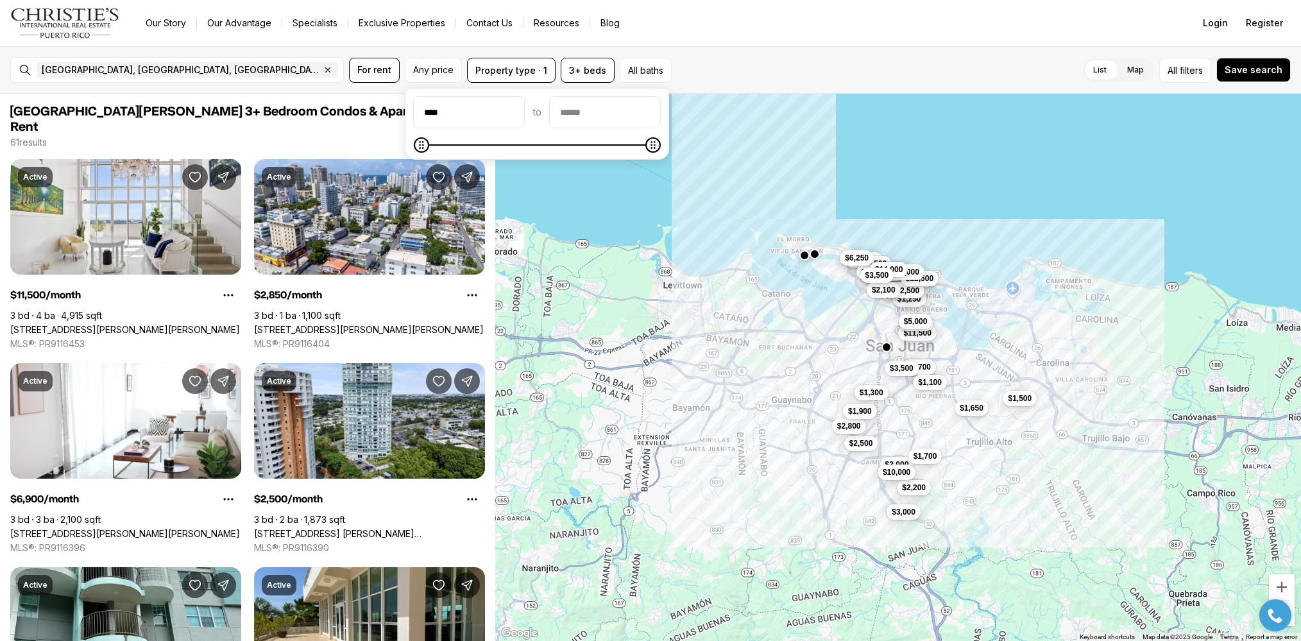
type input "******"
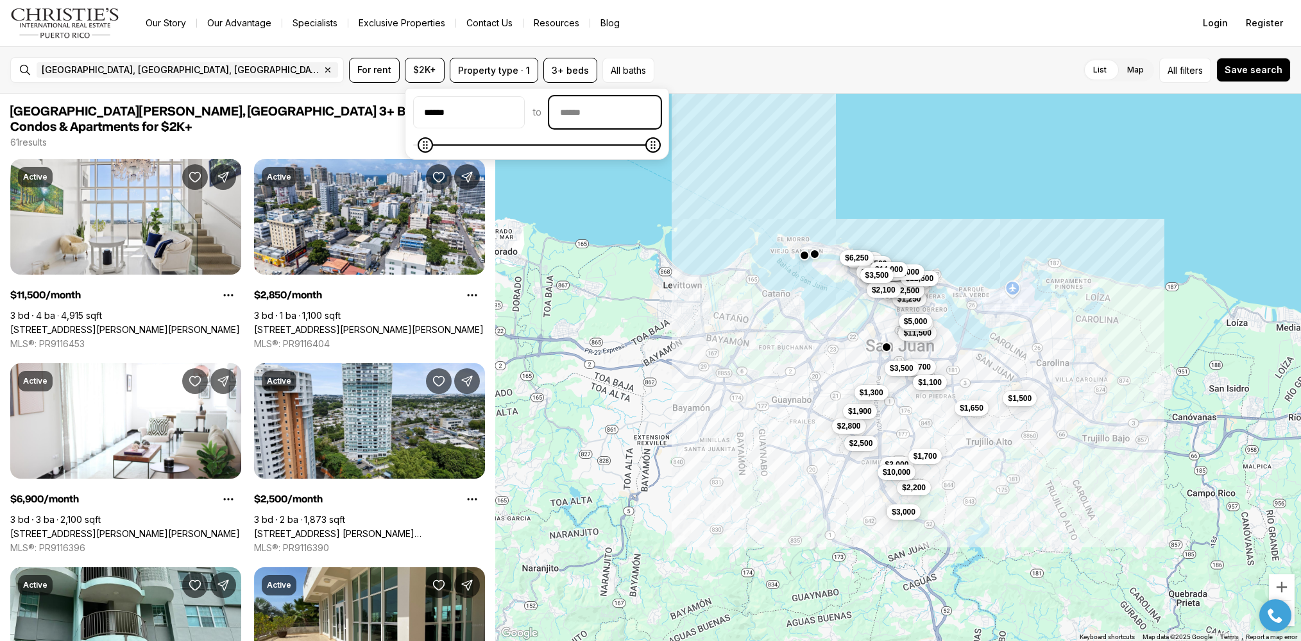
click at [616, 111] on input "priceMax" at bounding box center [605, 112] width 110 height 31
type input "******"
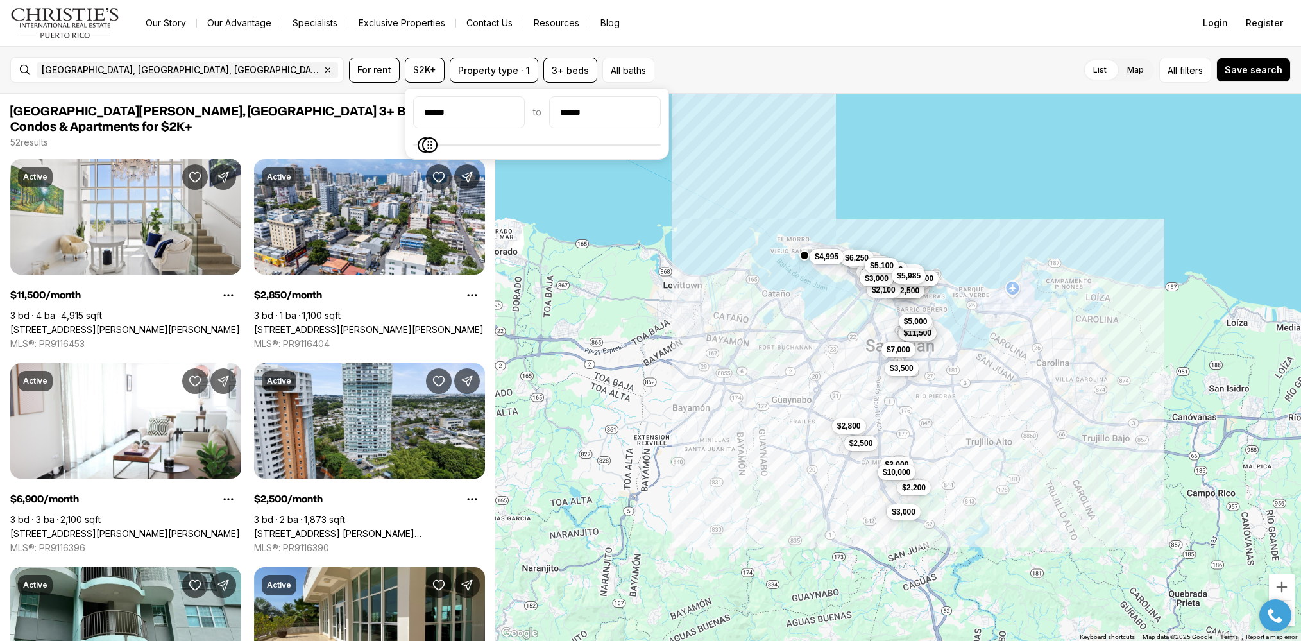
click at [870, 200] on div "$11,500 $11,500 $2,850 $2,500 $2,200 $2,800 $7,500 $10,000 $9,500 $16,500 $3,75…" at bounding box center [898, 368] width 806 height 548
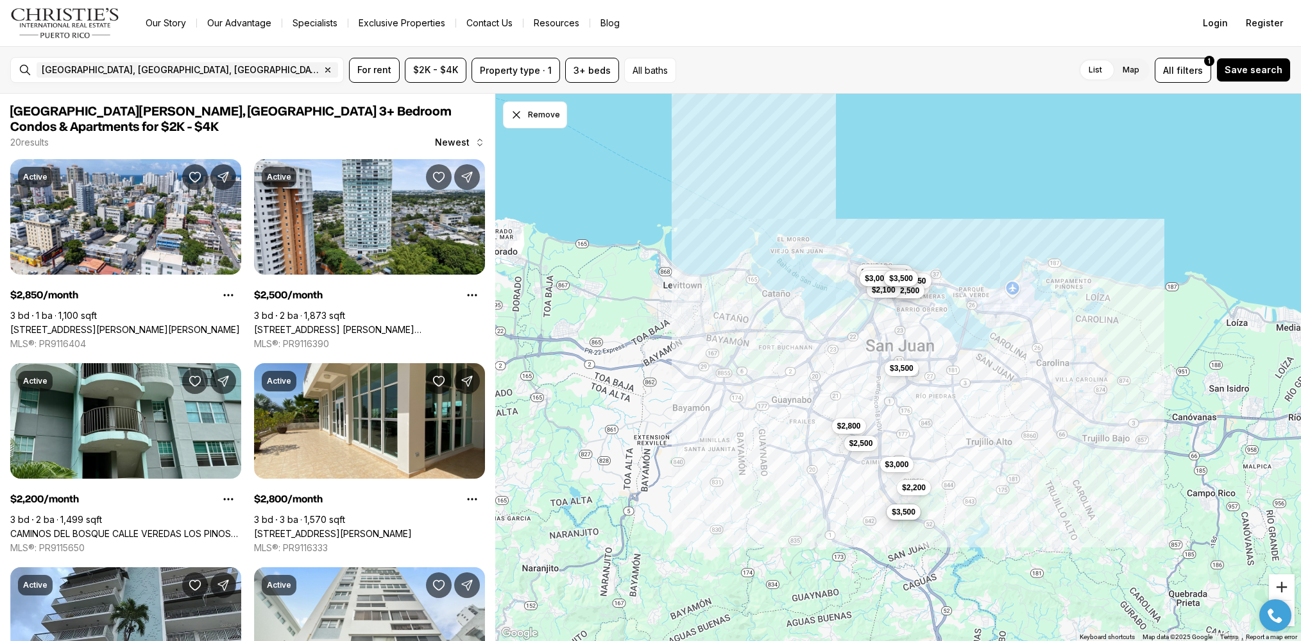
click at [1279, 586] on button "Zoom in" at bounding box center [1282, 587] width 26 height 26
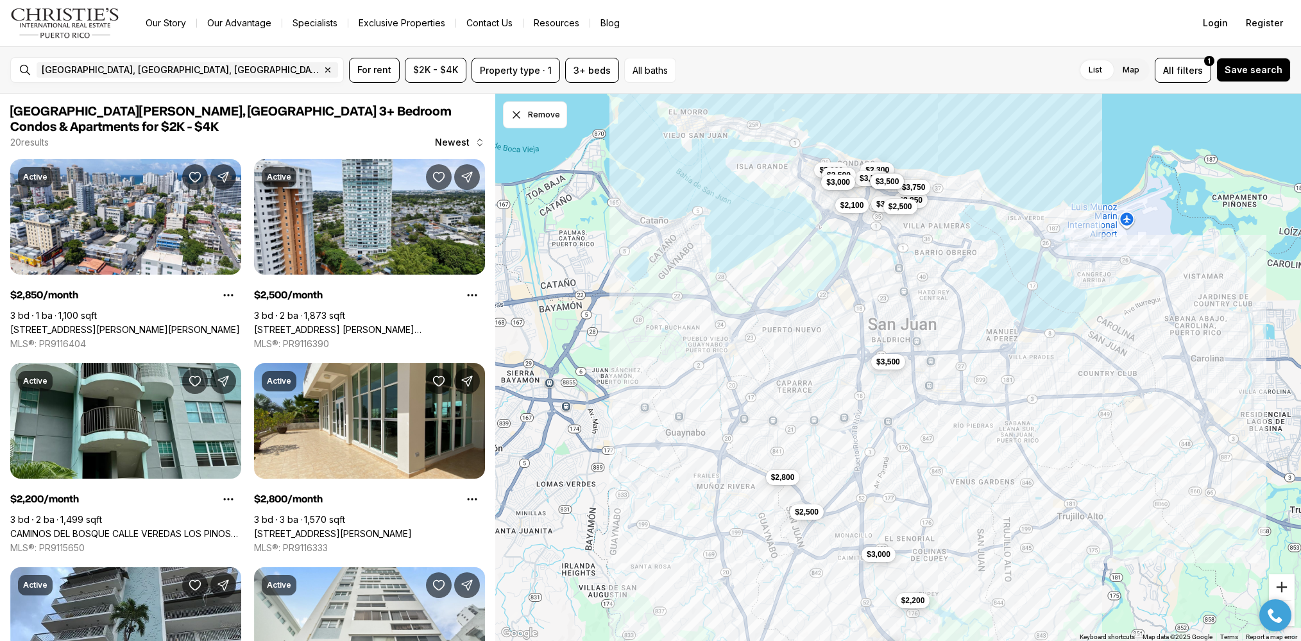
click at [1279, 586] on button "Zoom in" at bounding box center [1282, 587] width 26 height 26
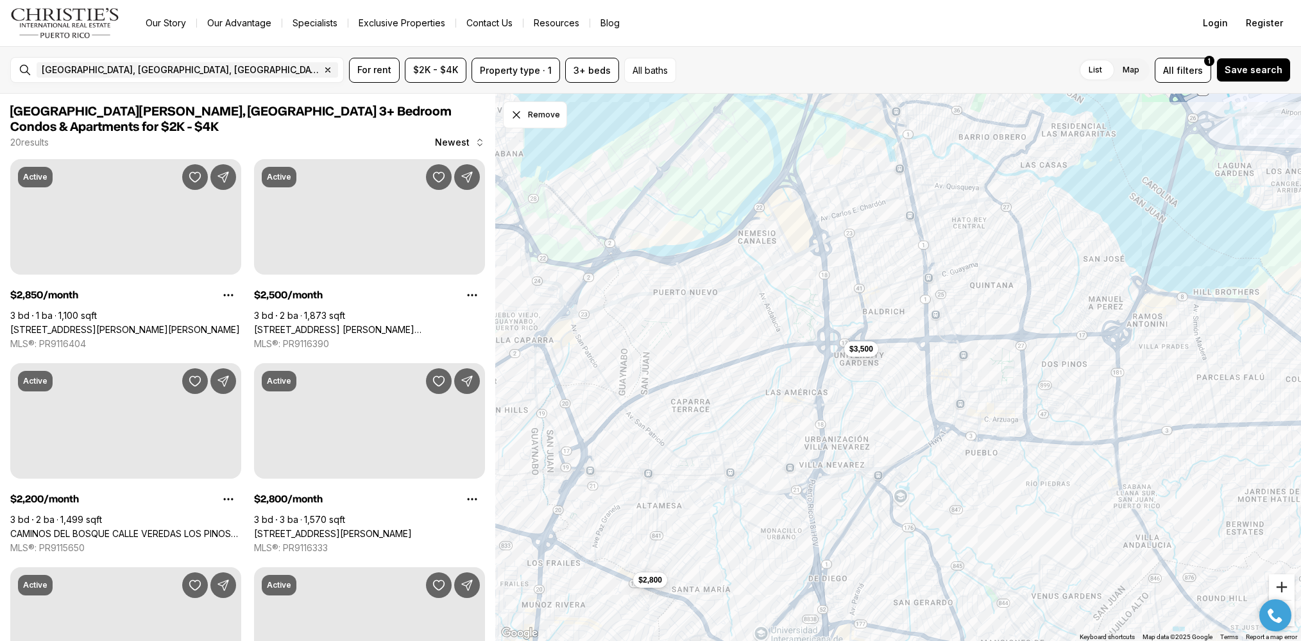
click at [1279, 586] on button "Zoom in" at bounding box center [1282, 587] width 26 height 26
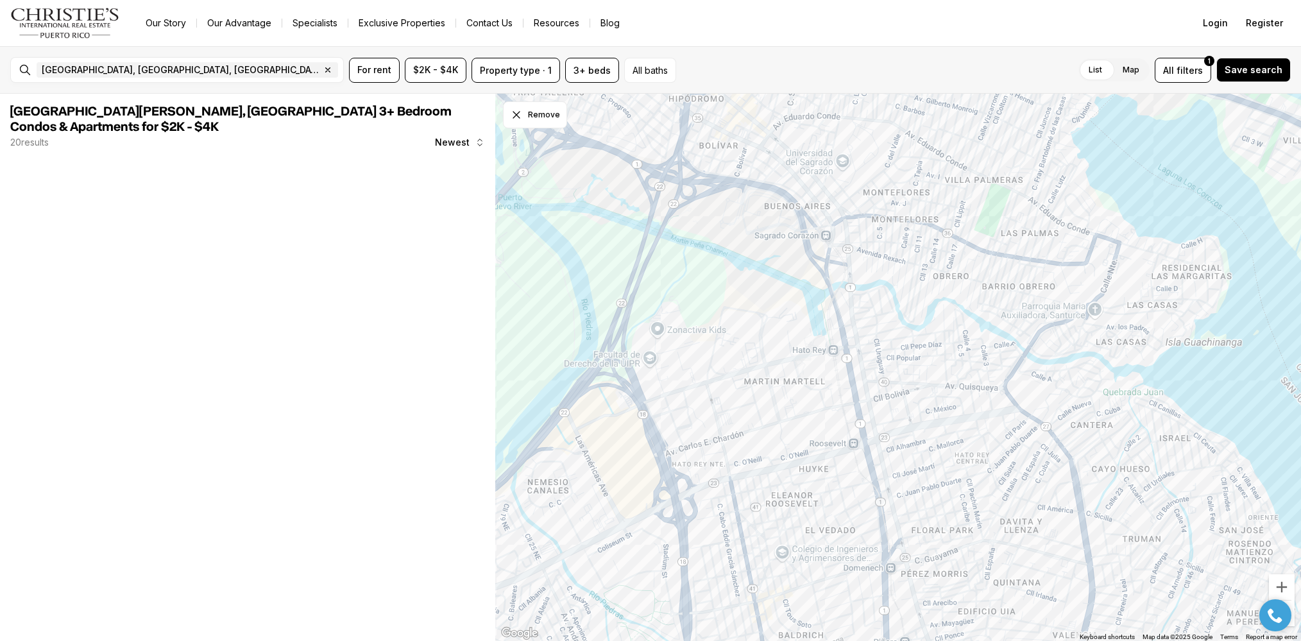
drag, startPoint x: 1069, startPoint y: 271, endPoint x: 1002, endPoint y: 656, distance: 390.8
click at [1002, 640] on html "Go to: Homepage Our Story Our Advantage Specialists Exclusive Properties Contac…" at bounding box center [650, 320] width 1301 height 641
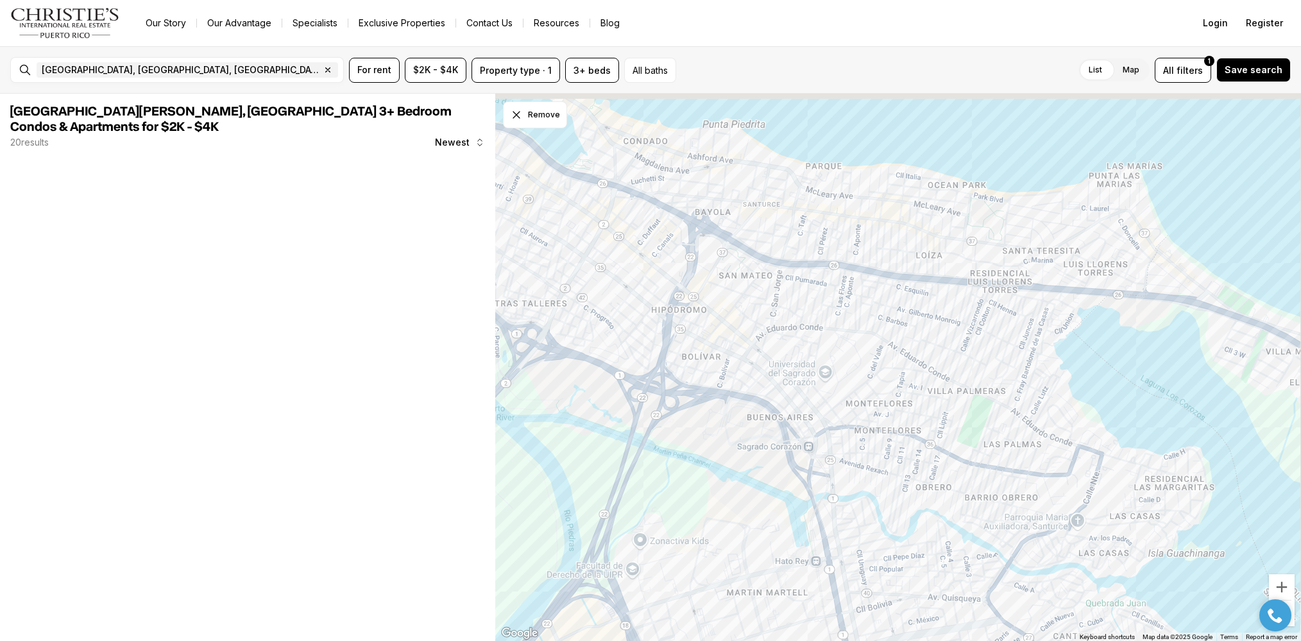
drag, startPoint x: 1005, startPoint y: 380, endPoint x: 984, endPoint y: 689, distance: 310.0
click at [984, 640] on html "Go to: Homepage Our Story Our Advantage Specialists Exclusive Properties Contac…" at bounding box center [650, 320] width 1301 height 641
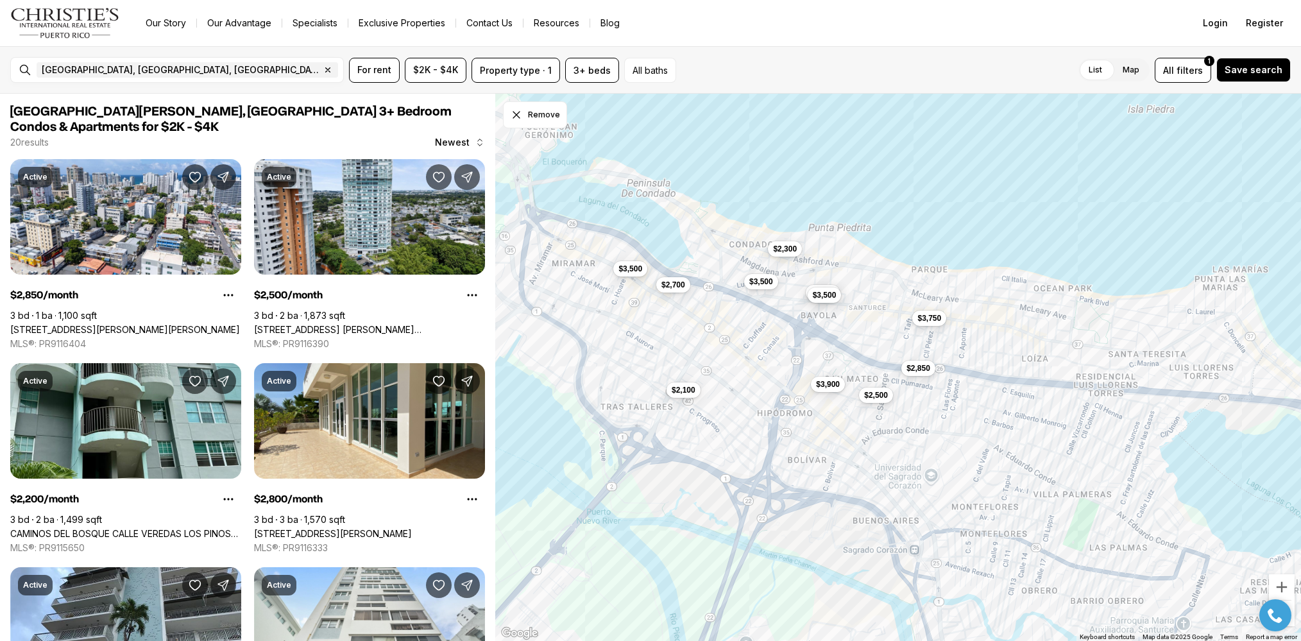
drag, startPoint x: 911, startPoint y: 459, endPoint x: 1033, endPoint y: 443, distance: 122.9
click at [1033, 443] on div "$2,500 $2,850 $3,450 $3,750 $3,500 $2,100 $3,500 $2,300 $3,500 $3,900 $2,700" at bounding box center [898, 368] width 806 height 548
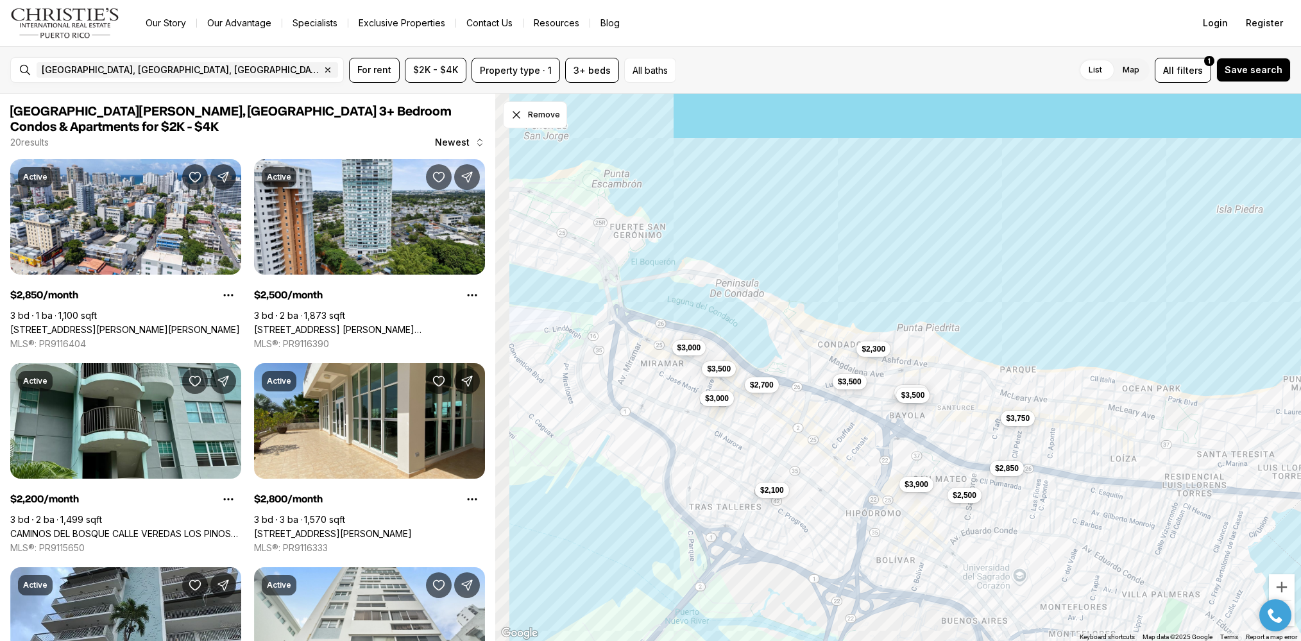
drag, startPoint x: 1023, startPoint y: 398, endPoint x: 1109, endPoint y: 499, distance: 133.3
click at [1109, 499] on div "$2,500 $2,850 $3,450 $3,750 $3,500 $2,100 $3,500 $2,300 $3,500 $3,900 $2,700 $3…" at bounding box center [898, 368] width 806 height 548
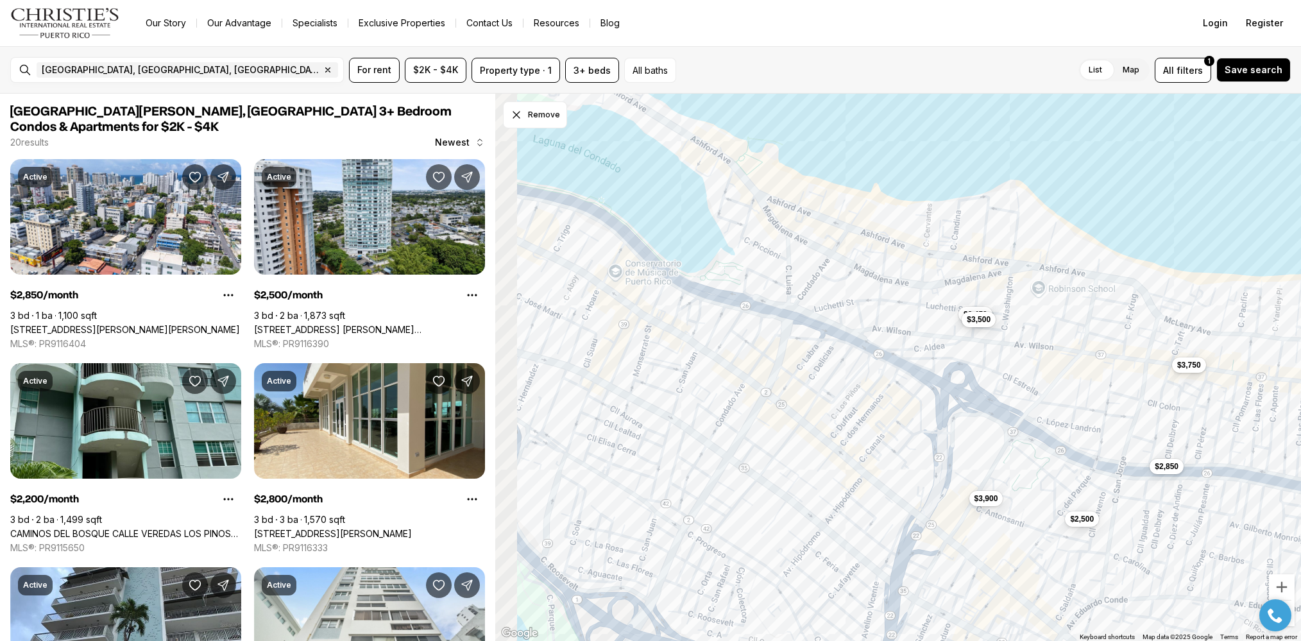
drag, startPoint x: 914, startPoint y: 407, endPoint x: 1295, endPoint y: 468, distance: 385.2
click at [1295, 468] on div "$2,850 $3,450 $3,750 $3,500 $2,500 $3,900" at bounding box center [898, 368] width 806 height 548
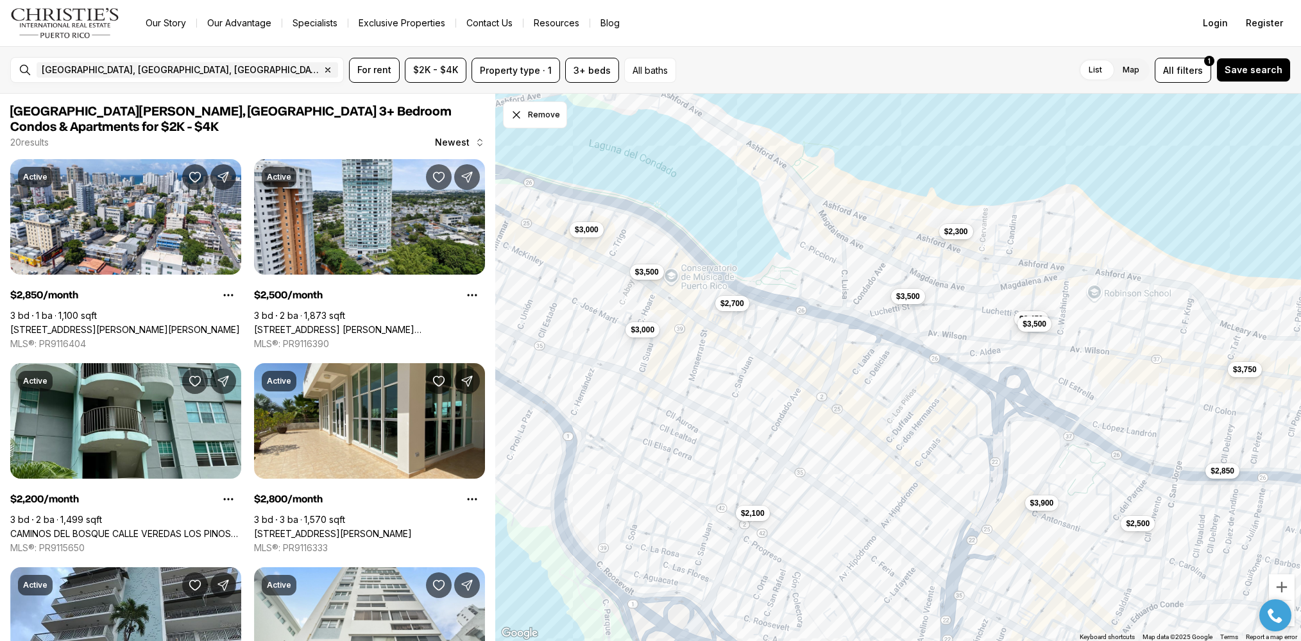
drag, startPoint x: 931, startPoint y: 400, endPoint x: 987, endPoint y: 405, distance: 56.6
click at [987, 405] on div "$2,850 $3,450 $3,750 $3,500 $2,500 $3,900 $3,000 $3,500 $2,100 $2,300 $3,500 $3…" at bounding box center [898, 368] width 806 height 548
click at [758, 515] on span "$2,100" at bounding box center [753, 512] width 24 height 10
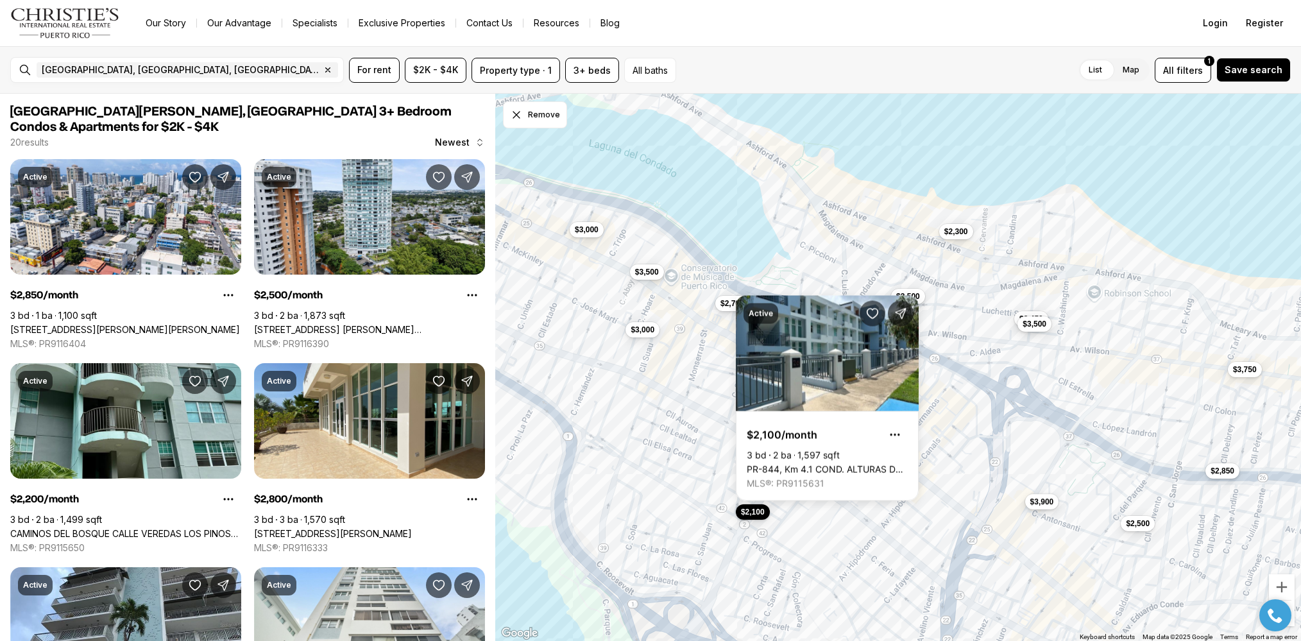
click at [1042, 506] on span "$3,900" at bounding box center [1042, 502] width 24 height 10
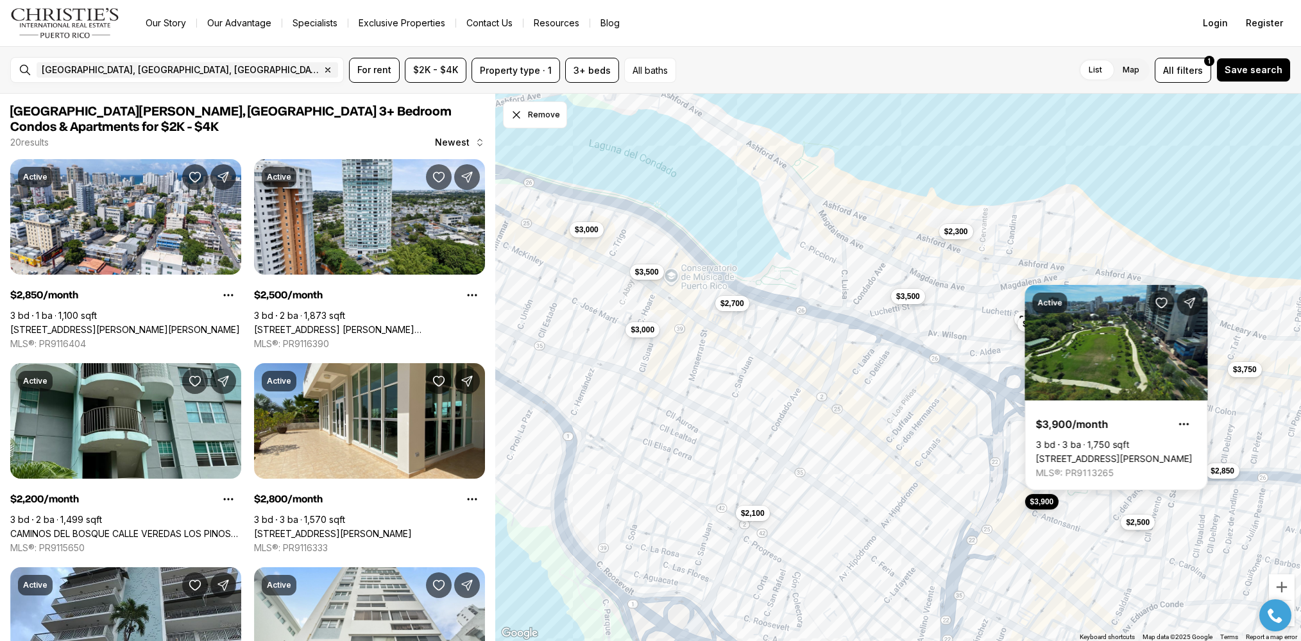
click at [1143, 524] on span "$2,500" at bounding box center [1138, 522] width 24 height 10
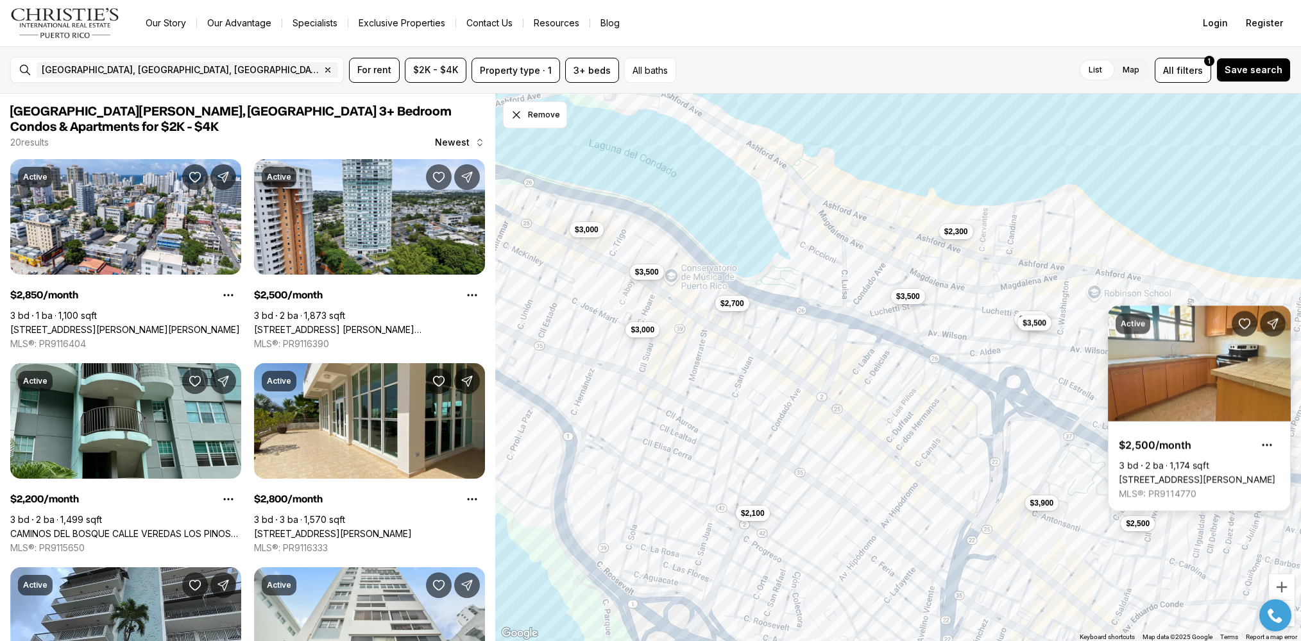
click at [1044, 330] on button "$3,500" at bounding box center [1035, 322] width 34 height 15
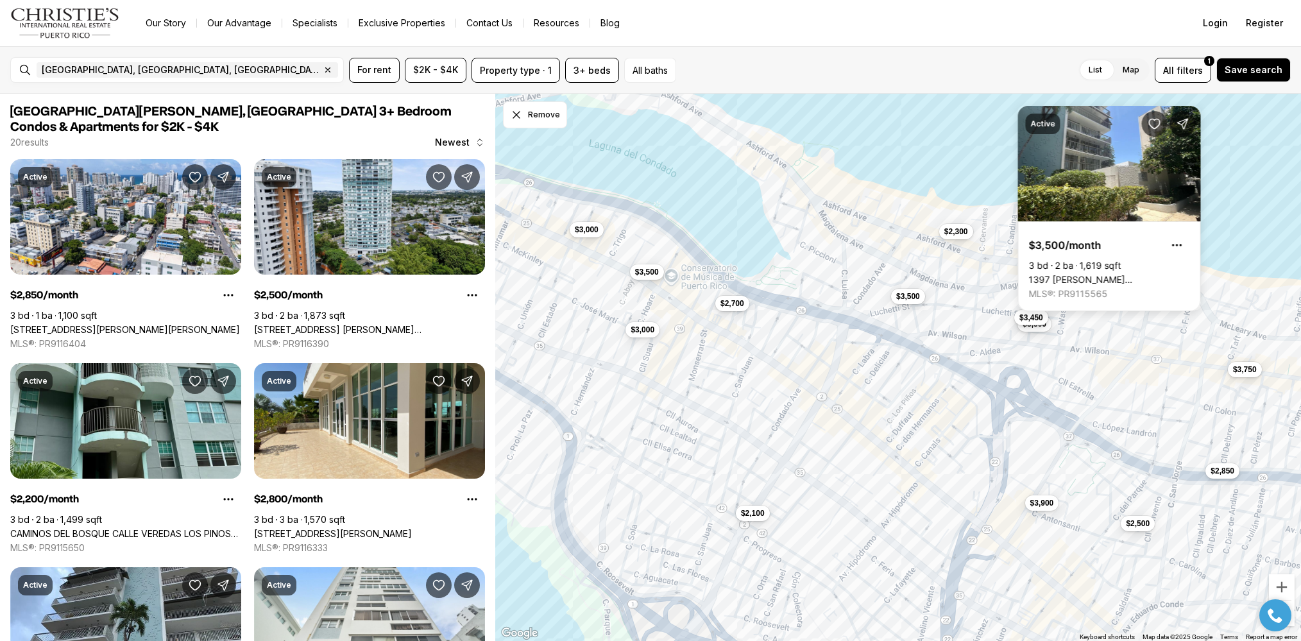
click at [1016, 318] on button "$3,450" at bounding box center [1031, 317] width 34 height 15
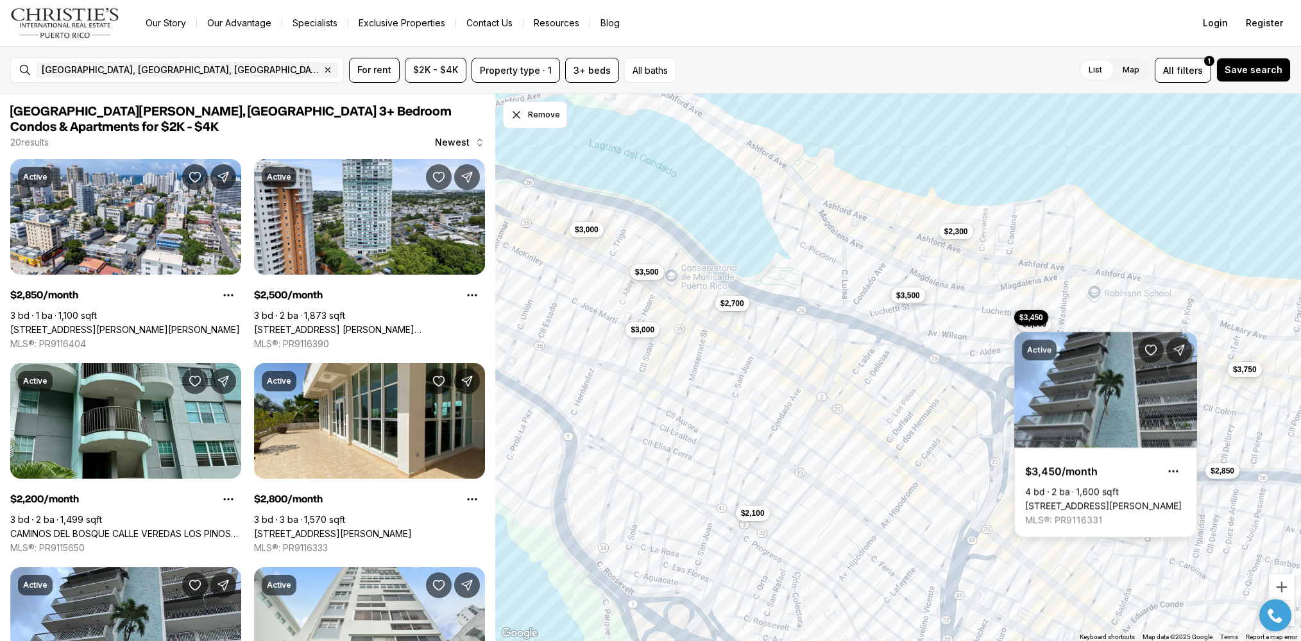
click at [908, 297] on span "$3,500" at bounding box center [908, 295] width 24 height 10
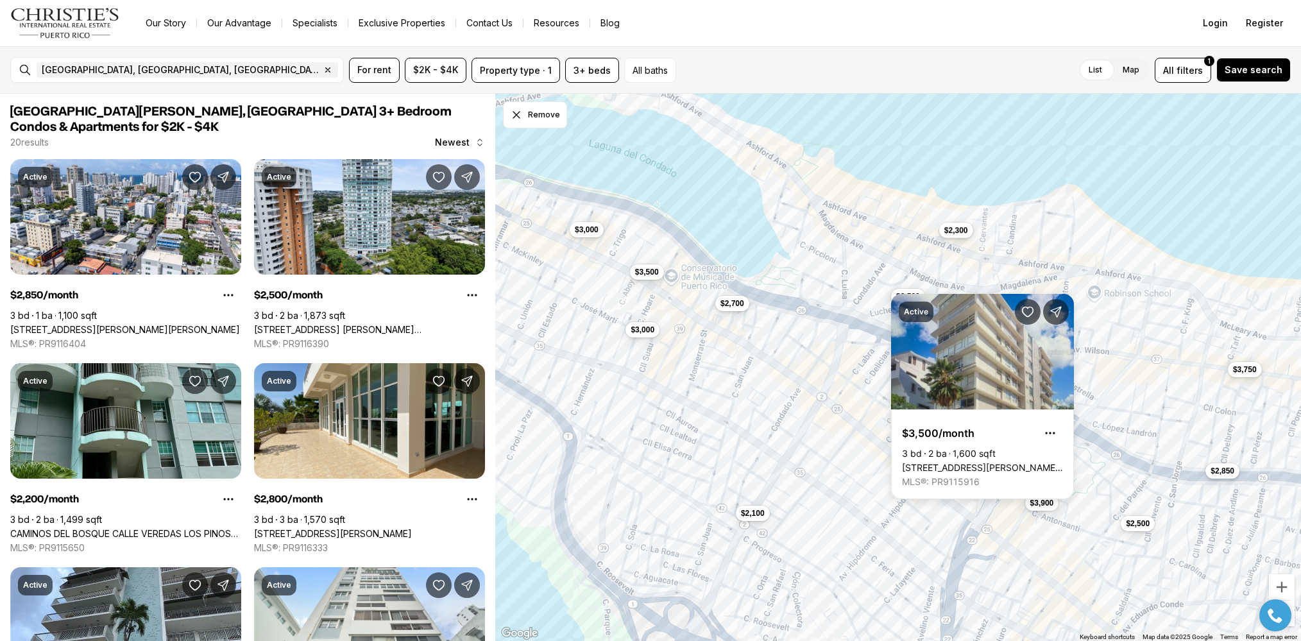
click at [968, 234] on span "$2,300" at bounding box center [956, 230] width 24 height 10
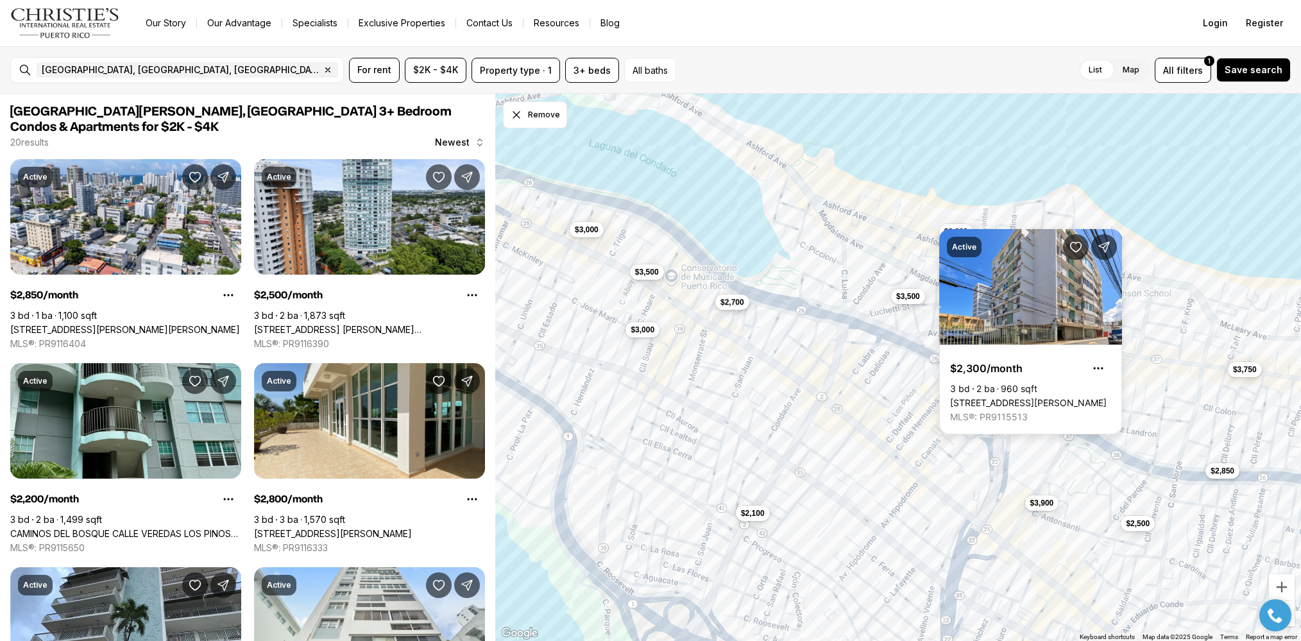
click at [743, 307] on span "$2,700" at bounding box center [732, 302] width 24 height 10
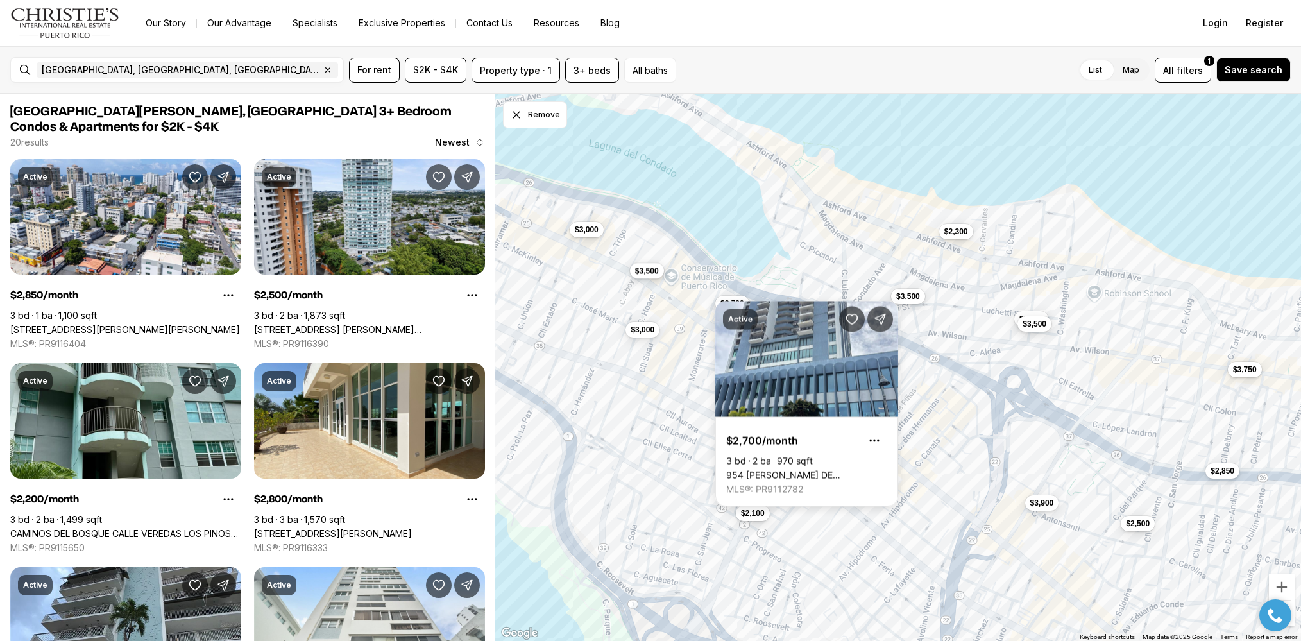
click at [654, 273] on span "$3,500" at bounding box center [647, 271] width 24 height 10
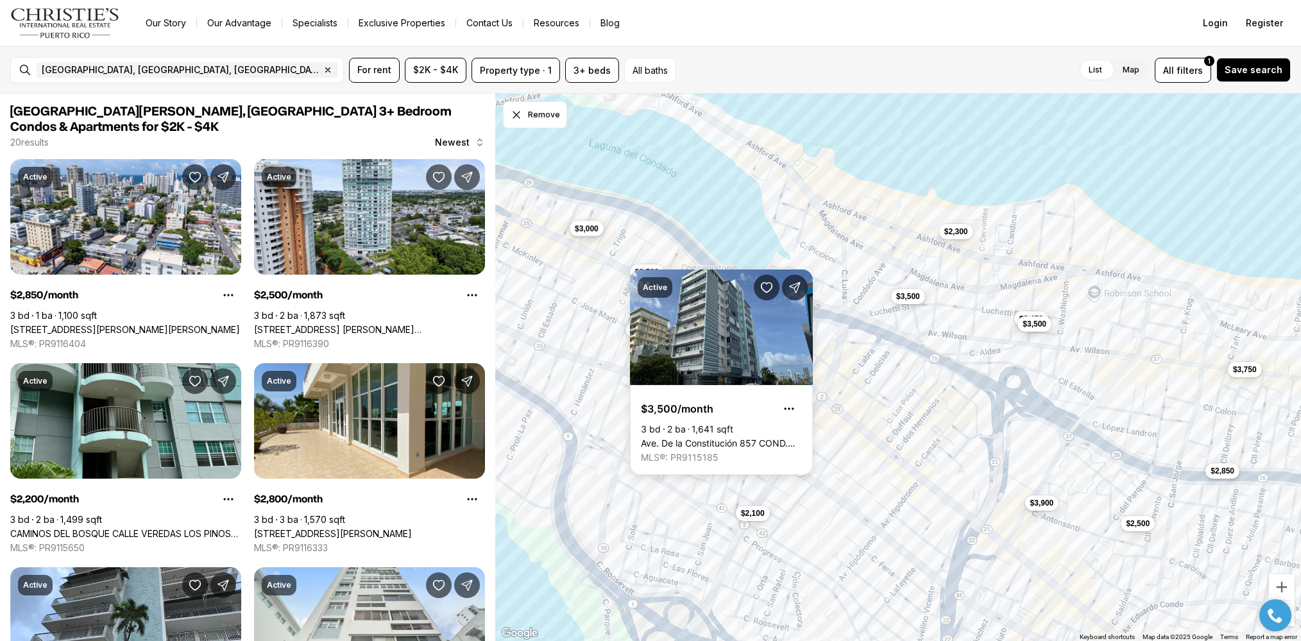
click at [588, 228] on span "$3,000" at bounding box center [587, 228] width 24 height 10
